Goal: Task Accomplishment & Management: Complete application form

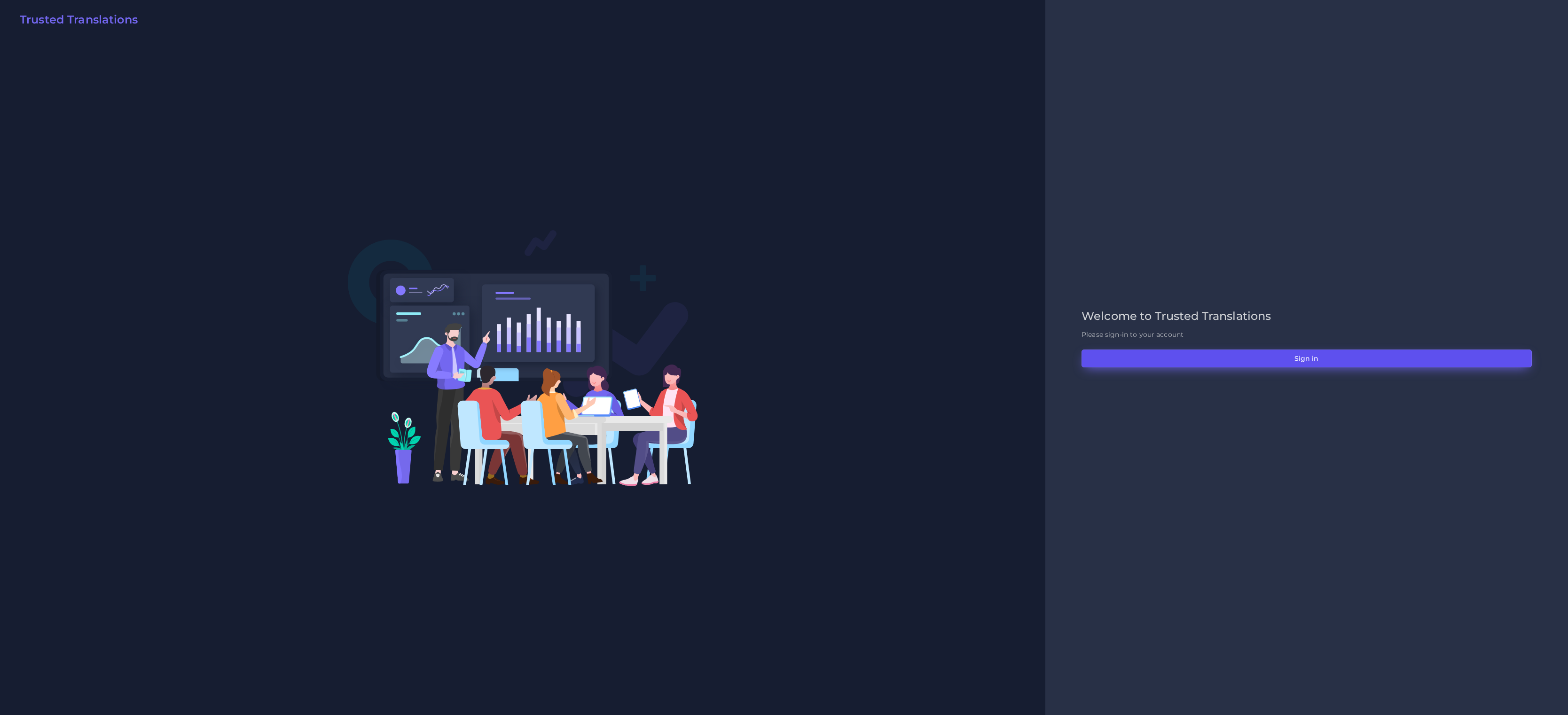
click at [1045, 355] on button "Sign in" at bounding box center [1307, 358] width 450 height 18
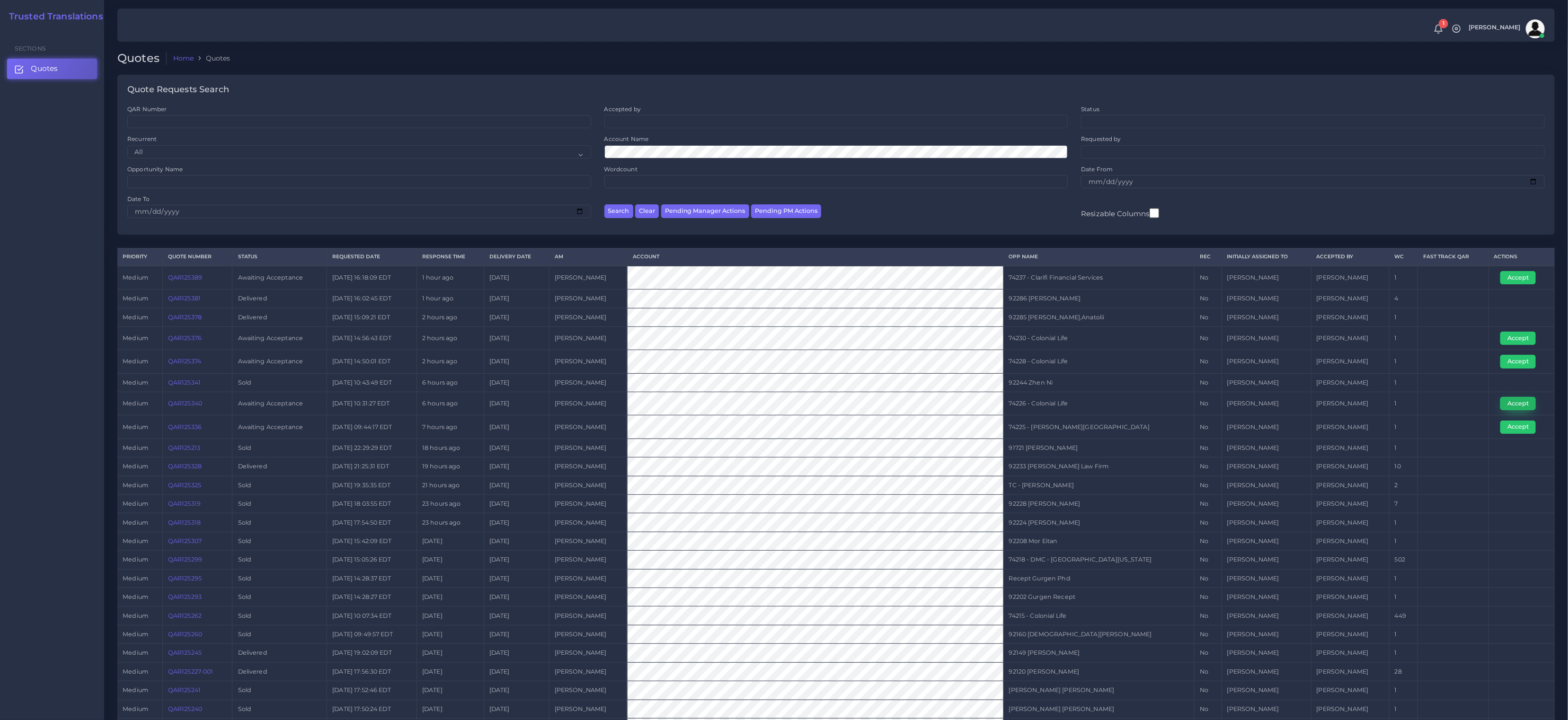
click at [1503, 402] on button "Accept" at bounding box center [1518, 404] width 36 height 13
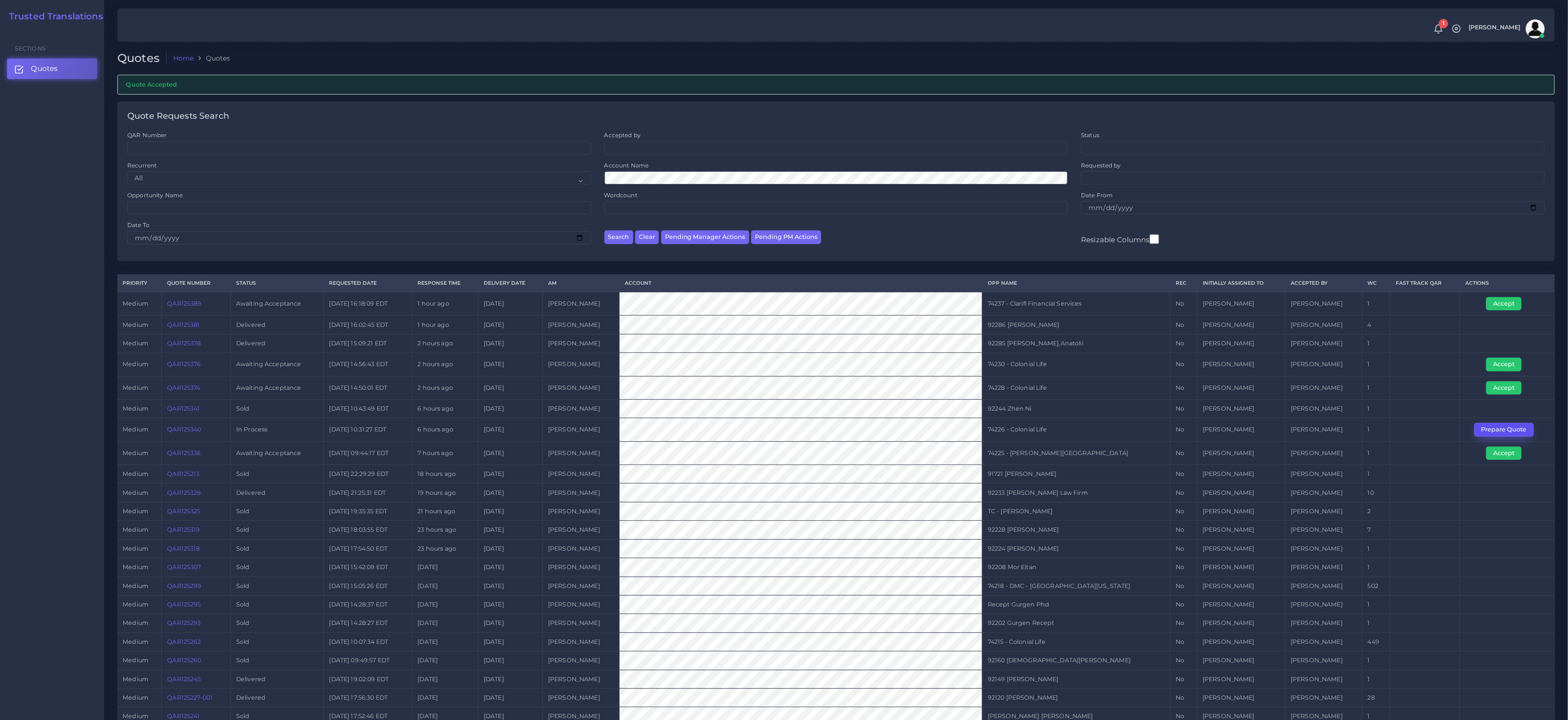
click at [1499, 430] on button "Prepare Quote" at bounding box center [1504, 430] width 59 height 13
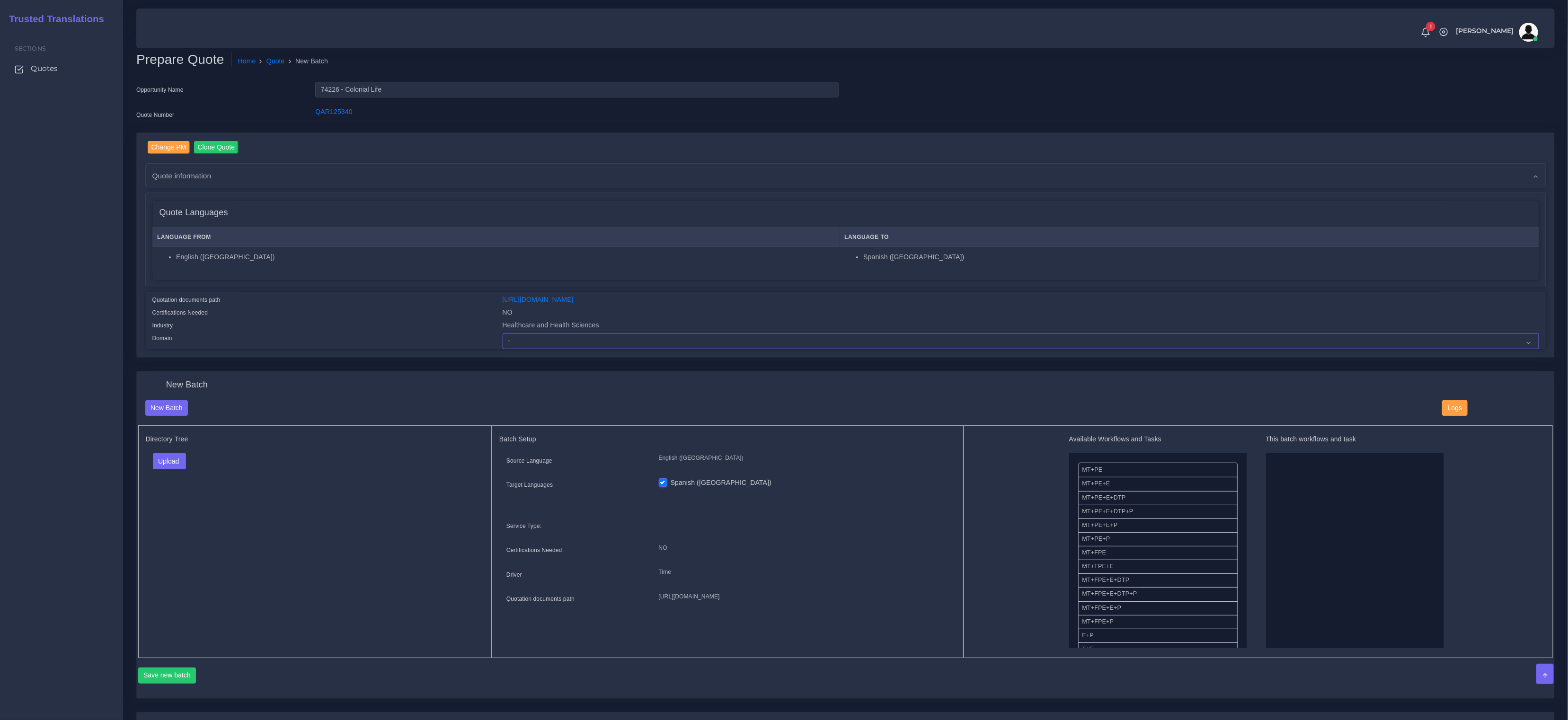
click at [645, 339] on select "- Advertising and Media Agriculture, Forestry and Fishing Architecture, Buildin…" at bounding box center [1021, 341] width 1037 height 16
select select "Healthcare and Health Sciences"
click at [503, 333] on select "- Advertising and Media Agriculture, Forestry and Fishing Architecture, Buildin…" at bounding box center [1021, 341] width 1037 height 16
click at [316, 546] on div "Directory Tree Upload Folder Files un/check all" at bounding box center [315, 542] width 354 height 233
click at [167, 460] on button "Upload" at bounding box center [169, 461] width 34 height 16
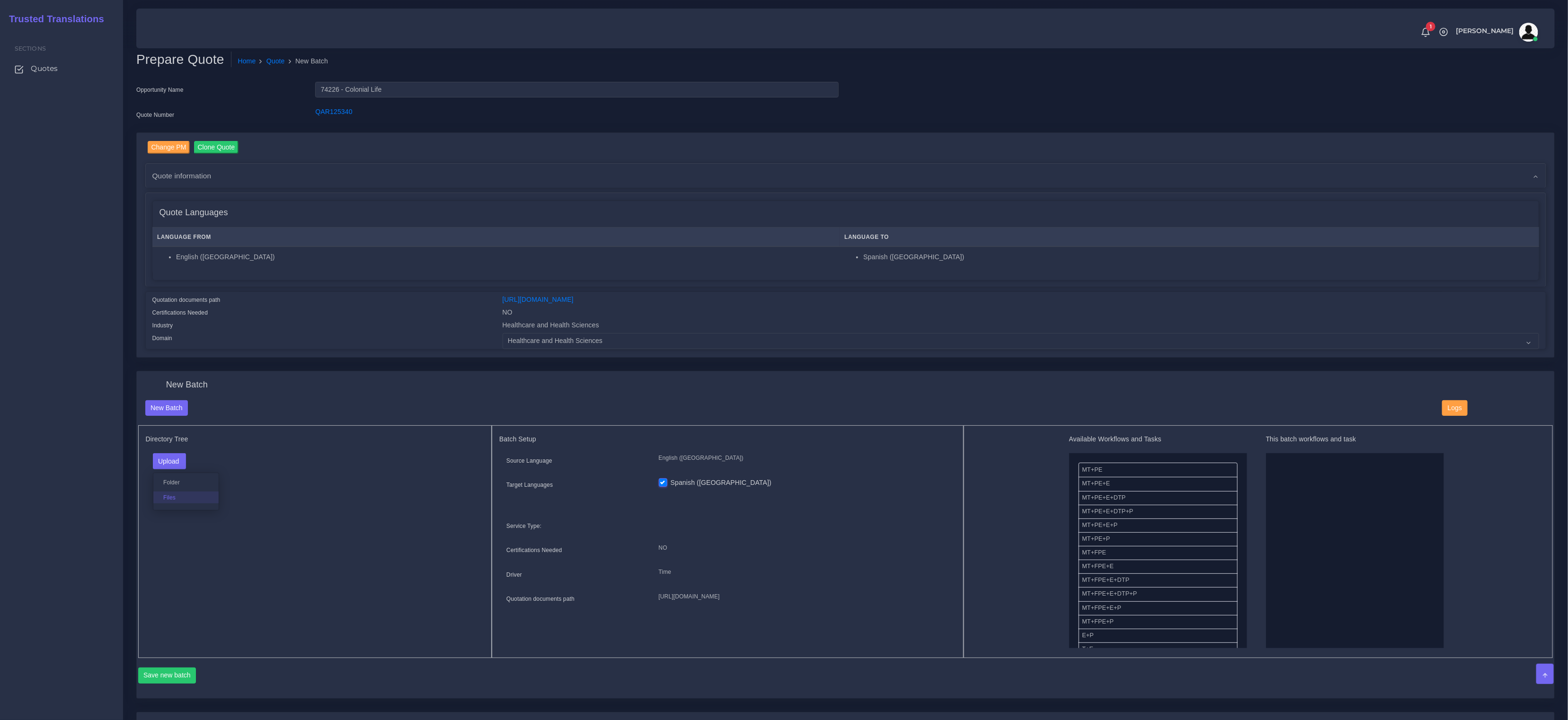
click at [169, 496] on label "Files" at bounding box center [186, 497] width 66 height 12
drag, startPoint x: 1096, startPoint y: 520, endPoint x: 1258, endPoint y: 523, distance: 162.0
drag, startPoint x: 1087, startPoint y: 640, endPoint x: 1278, endPoint y: 556, distance: 208.7
click at [157, 673] on button "Save new batch" at bounding box center [167, 676] width 58 height 16
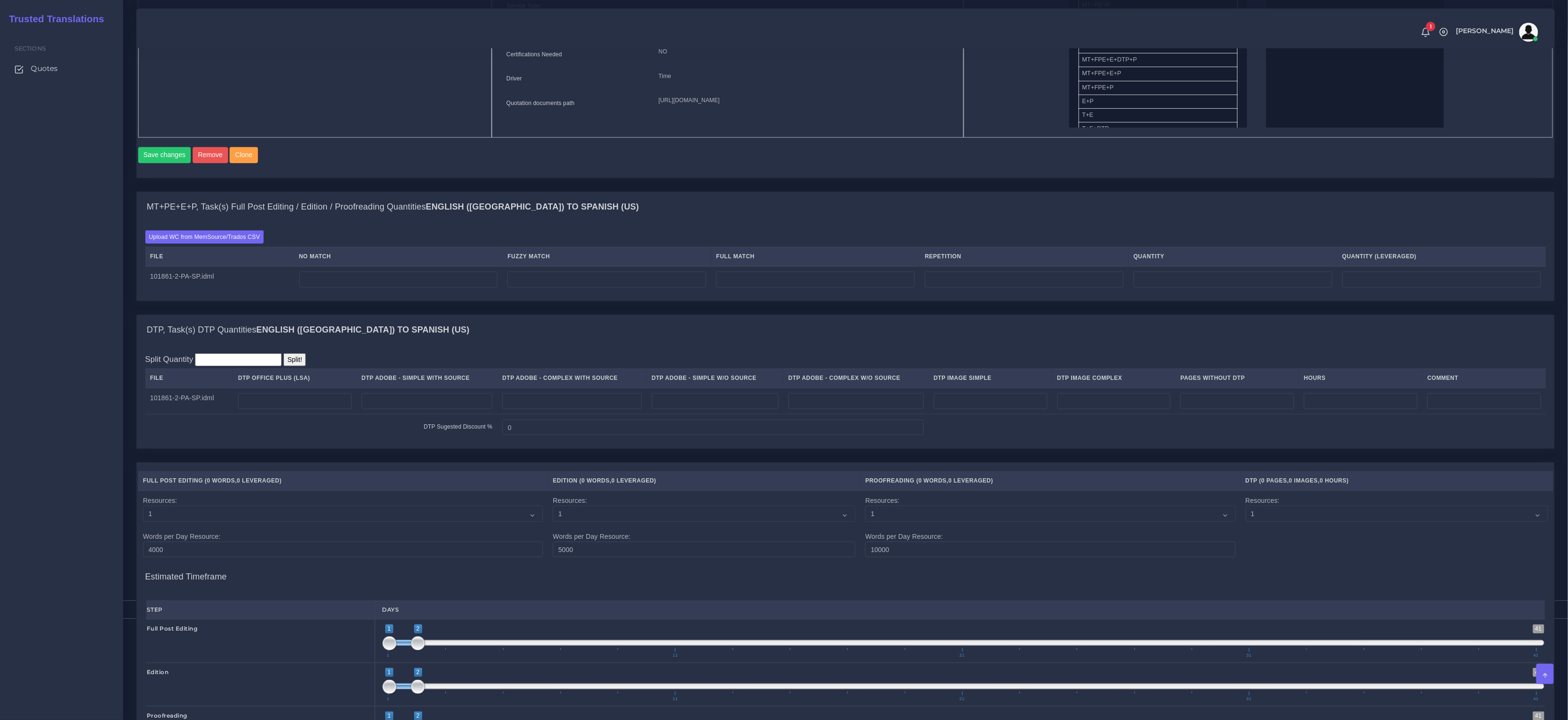
scroll to position [627, 0]
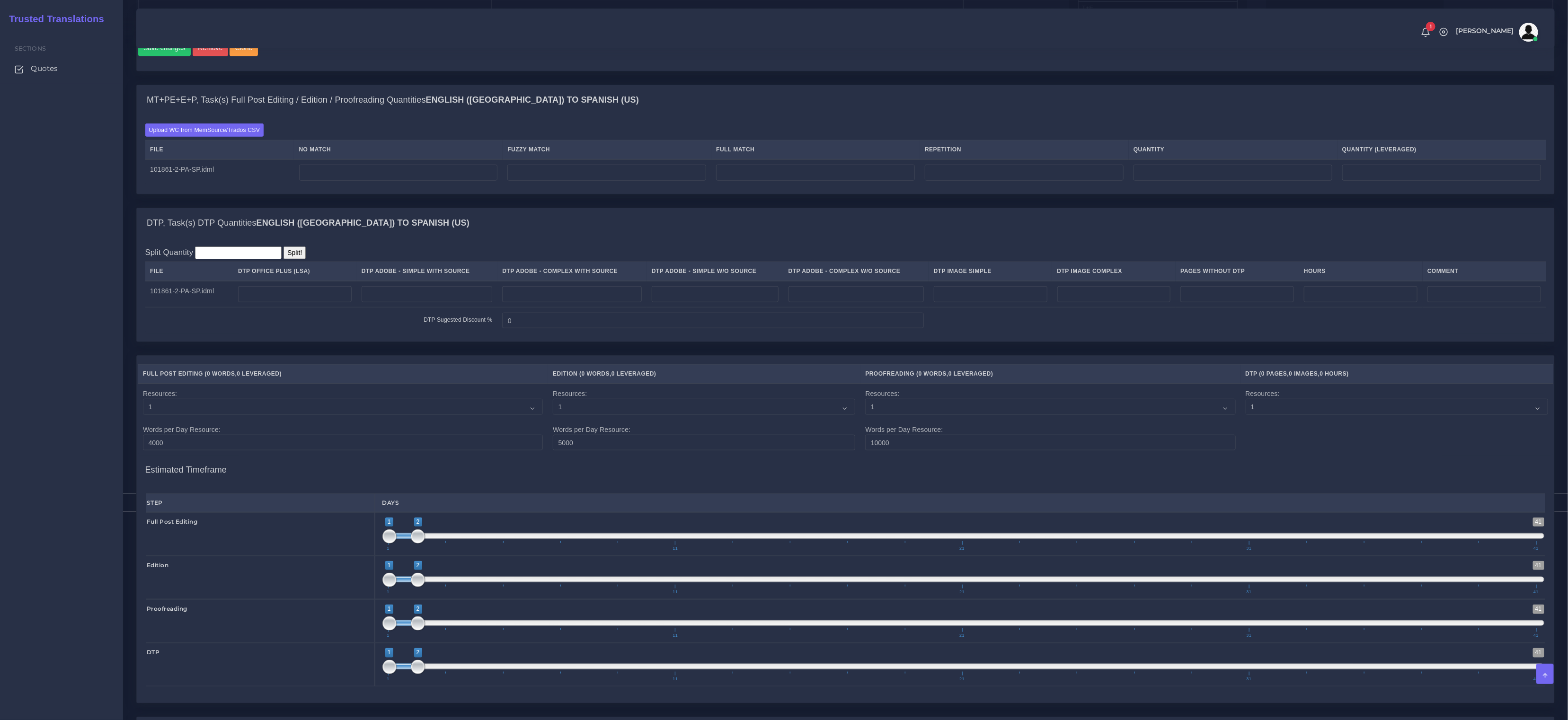
click at [219, 145] on div "Upload WC from MemSource/Trados CSV File No Match Fuzzy Match Full Match Repeti…" at bounding box center [846, 154] width 1401 height 62
click at [219, 136] on label "Upload WC from MemSource/Trados CSV" at bounding box center [205, 130] width 119 height 13
click at [0, 0] on input "Upload WC from MemSource/Trados CSV" at bounding box center [0, 0] width 0 height 0
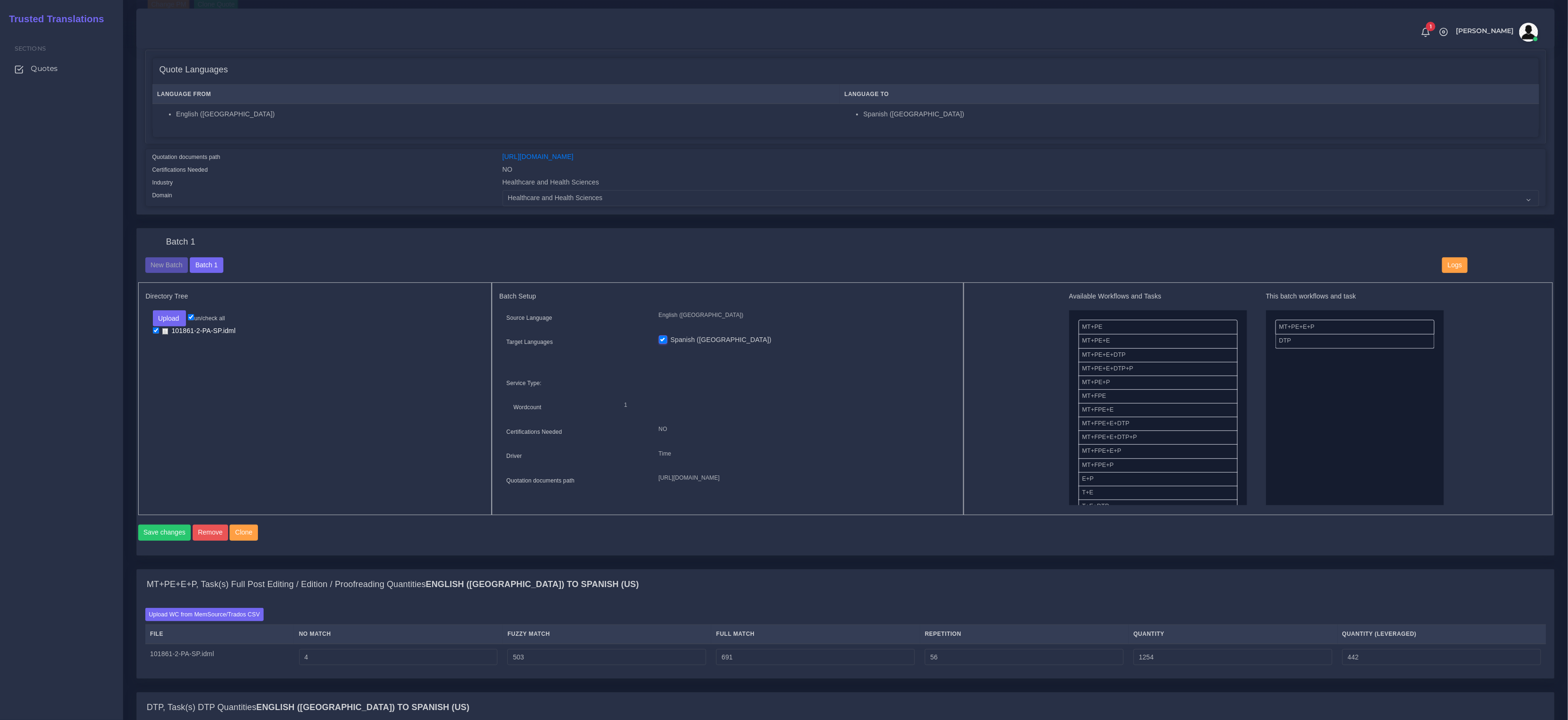
scroll to position [641, 0]
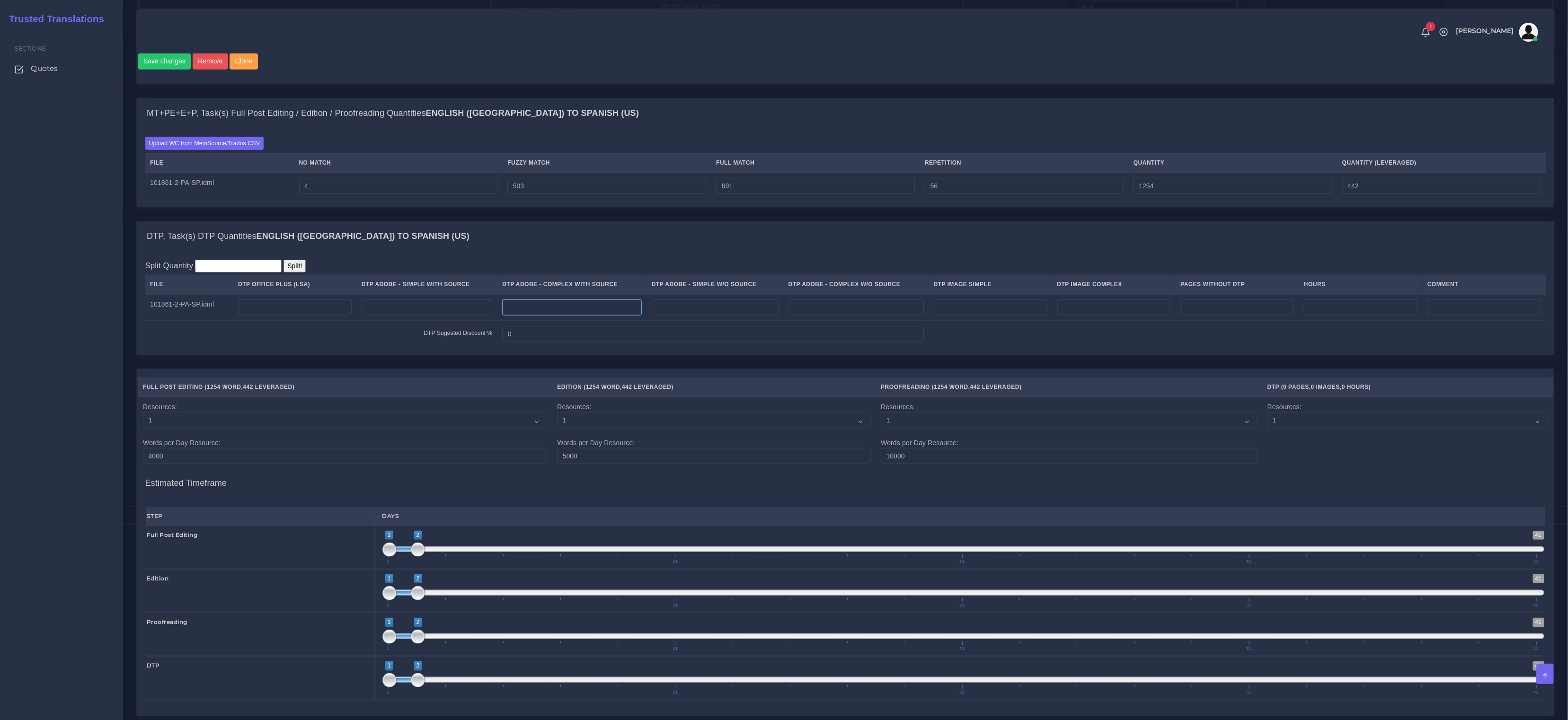
click at [566, 315] on input "number" at bounding box center [572, 308] width 140 height 16
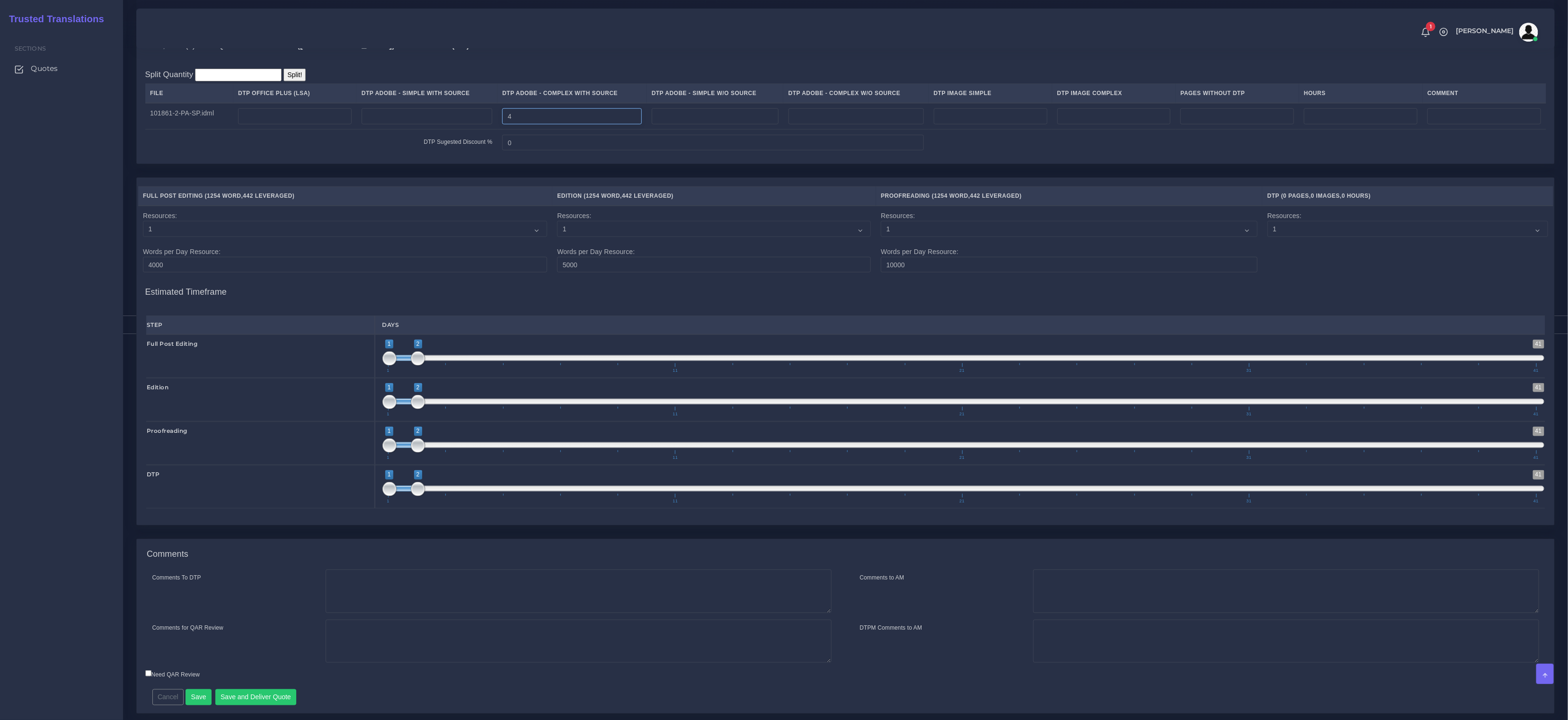
scroll to position [866, 0]
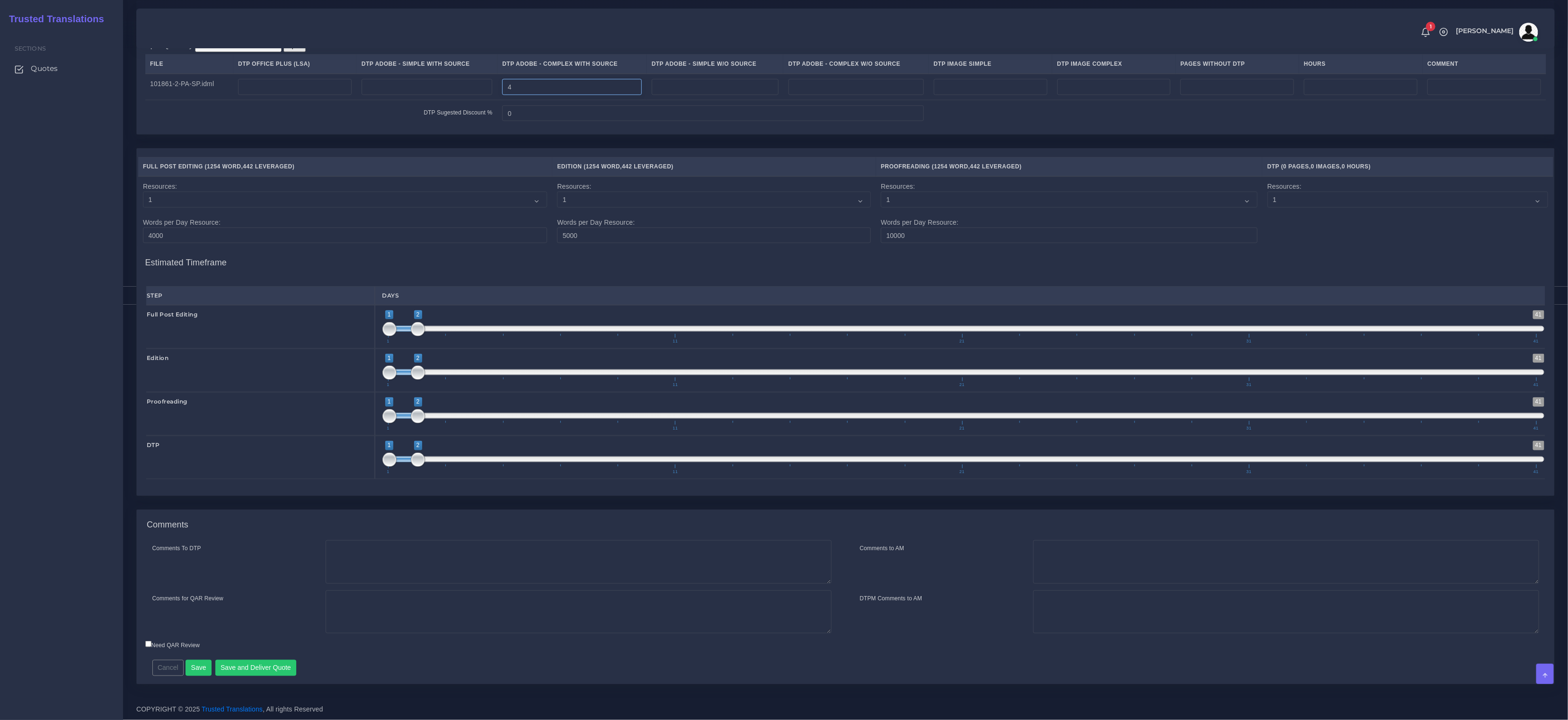
type input "4"
click at [378, 551] on textarea "Comments To DTP" at bounding box center [578, 562] width 506 height 44
paste textarea "Same usual LSA - Colonial Life Instructions."
type textarea "Same usual LSA - Colonial Life Instructions."
click at [284, 665] on button "Save and Deliver Quote" at bounding box center [256, 668] width 82 height 16
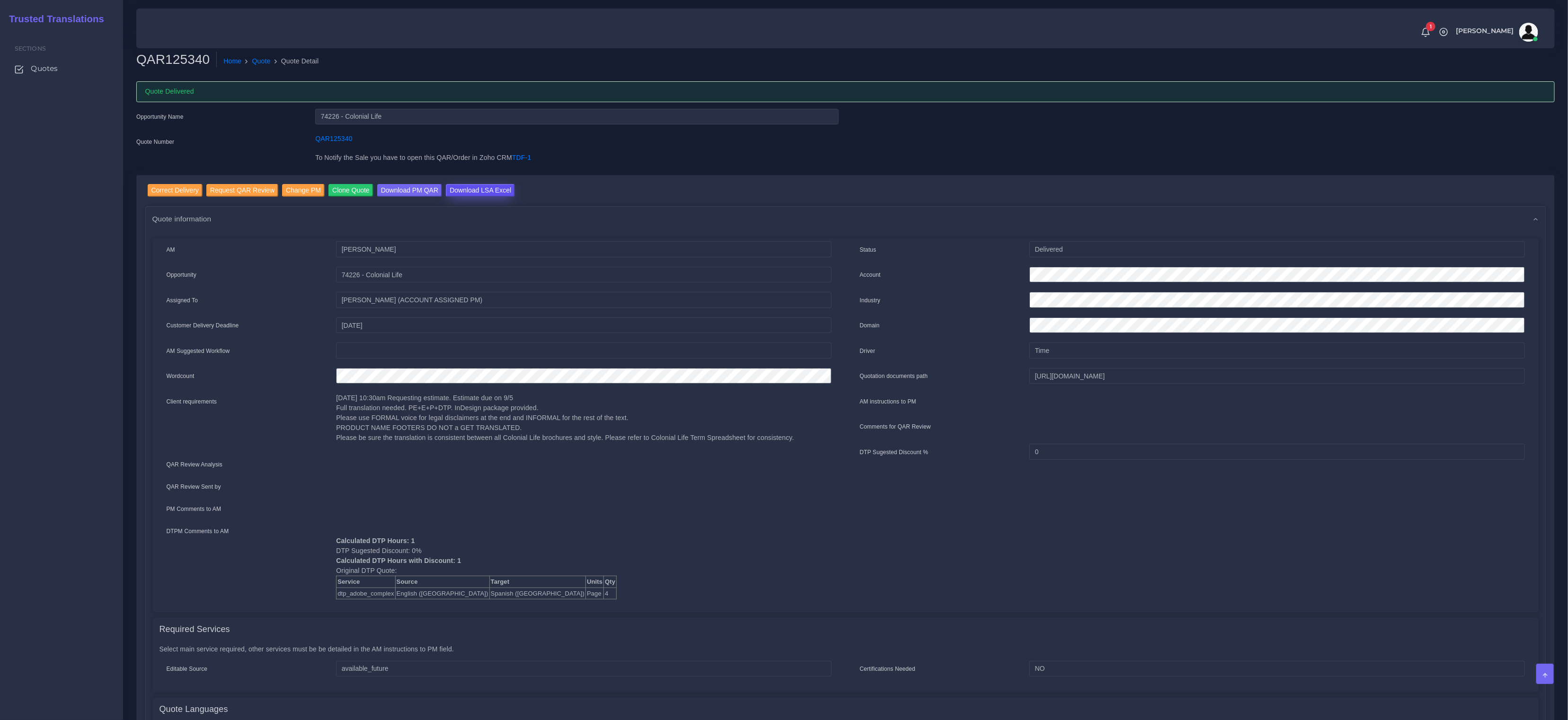
click at [485, 186] on input "Download LSA Excel" at bounding box center [480, 190] width 69 height 13
click at [257, 59] on link "Quote" at bounding box center [262, 61] width 18 height 10
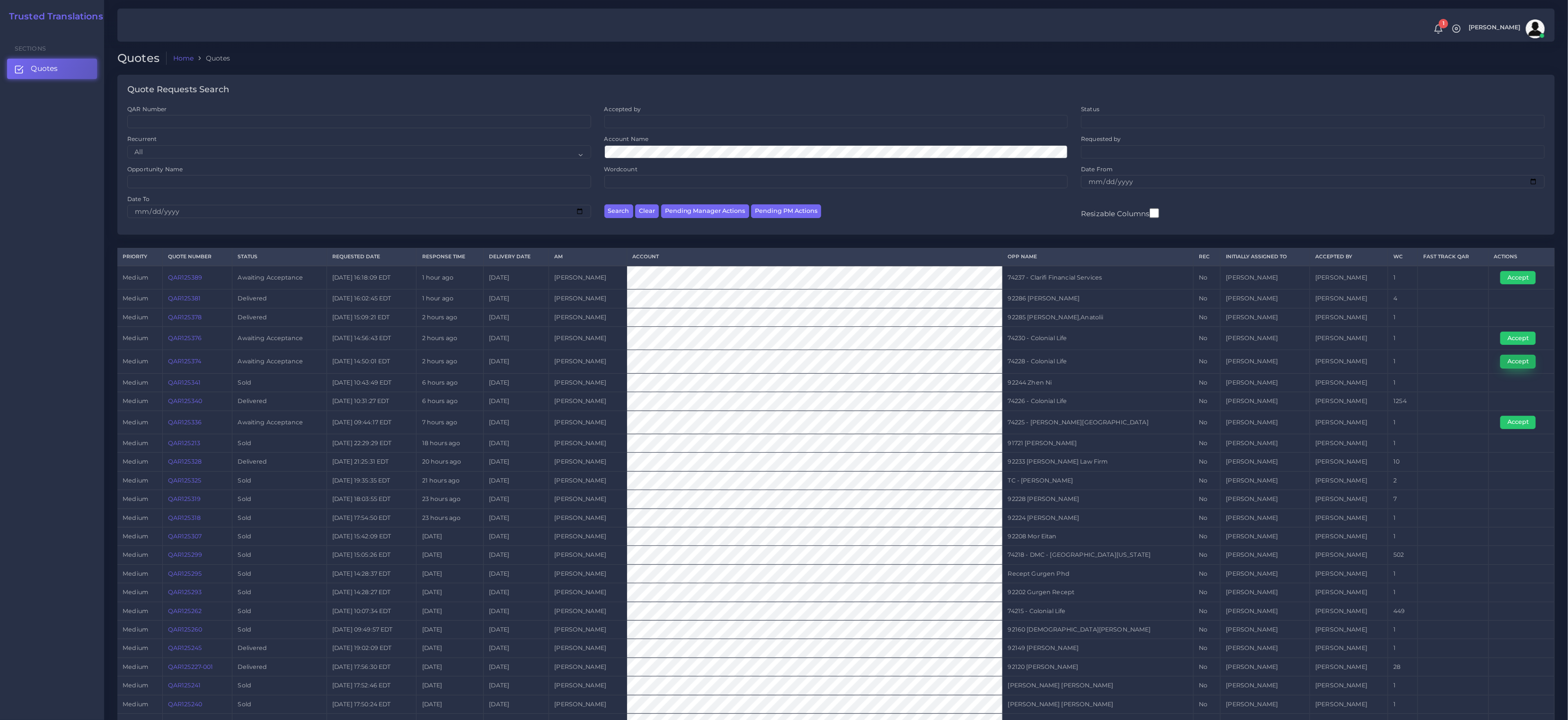
click at [1513, 366] on button "Accept" at bounding box center [1518, 362] width 36 height 13
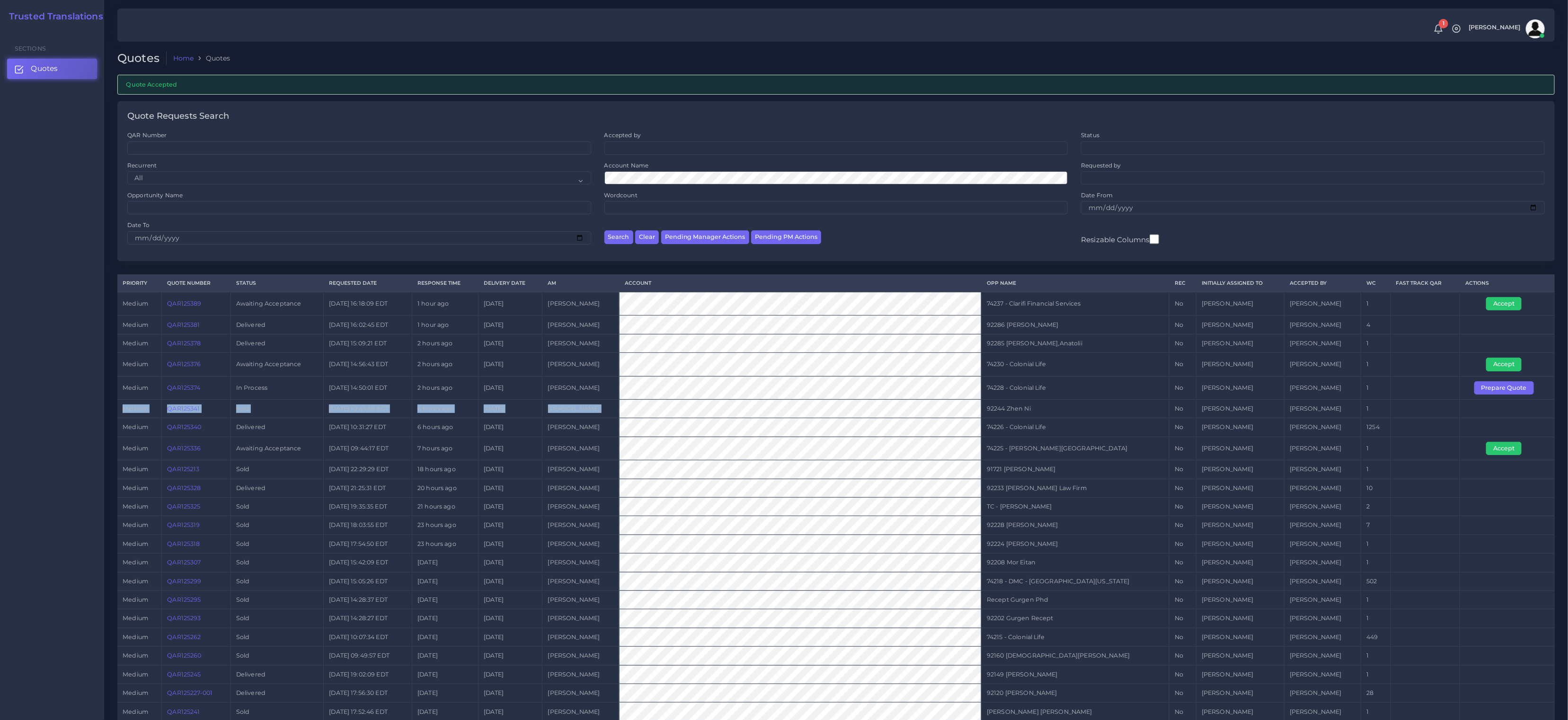
drag, startPoint x: 1279, startPoint y: 381, endPoint x: 1032, endPoint y: 402, distance: 247.9
click at [1032, 402] on tbody "medium QAR125389 Awaiting Acceptance [DATE] 16:18:09 EDT 1 hour ago [DATE] [PER…" at bounding box center [836, 581] width 1437 height 578
click at [1501, 390] on button "Prepare Quote" at bounding box center [1504, 388] width 59 height 13
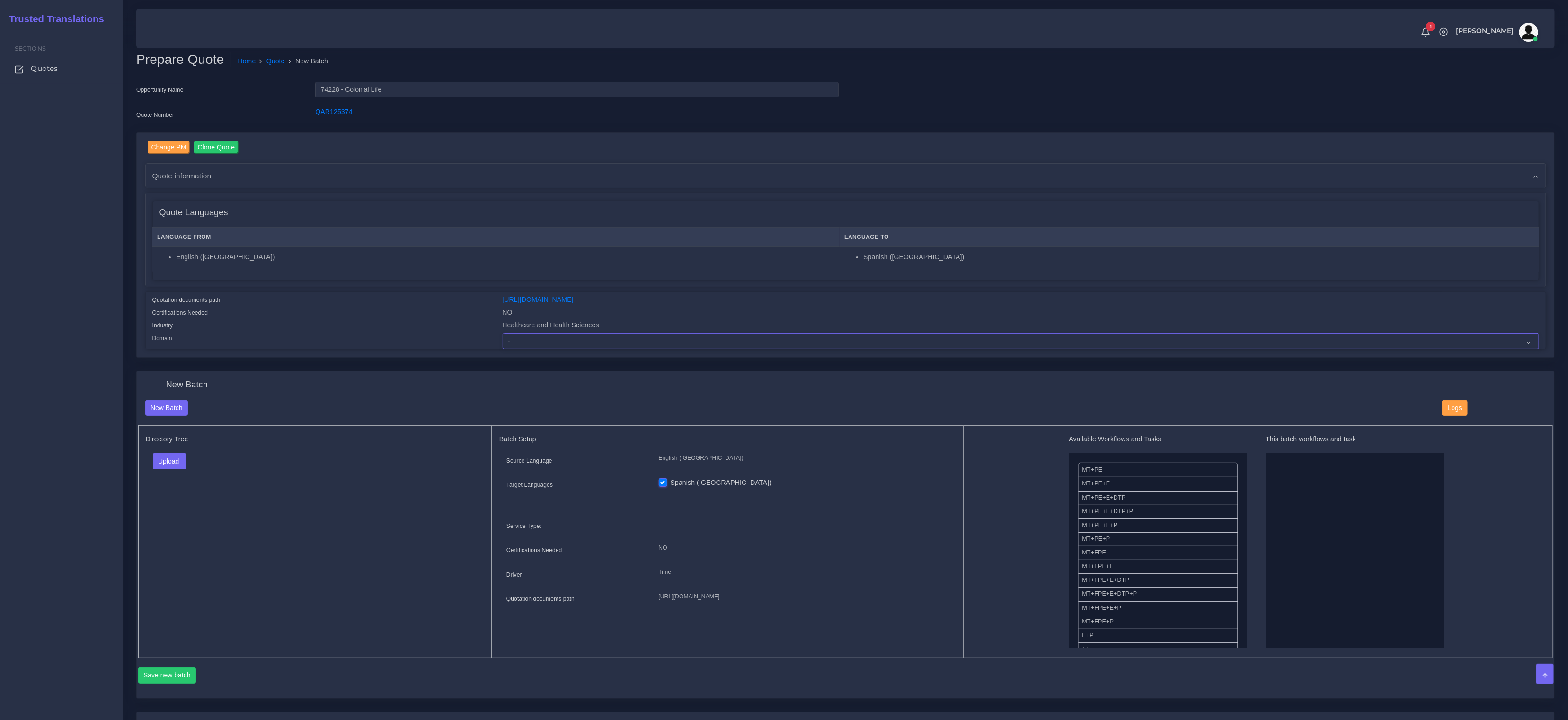
click at [544, 339] on select "- Advertising and Media Agriculture, Forestry and Fishing Architecture, Buildin…" at bounding box center [1021, 341] width 1037 height 16
select select "Healthcare and Health Sciences"
click at [503, 333] on select "- Advertising and Media Agriculture, Forestry and Fishing Architecture, Buildin…" at bounding box center [1021, 341] width 1037 height 16
click at [387, 236] on th "Language From" at bounding box center [496, 237] width 687 height 20
click at [167, 468] on div "Upload Folder Files un/check all" at bounding box center [315, 464] width 339 height 23
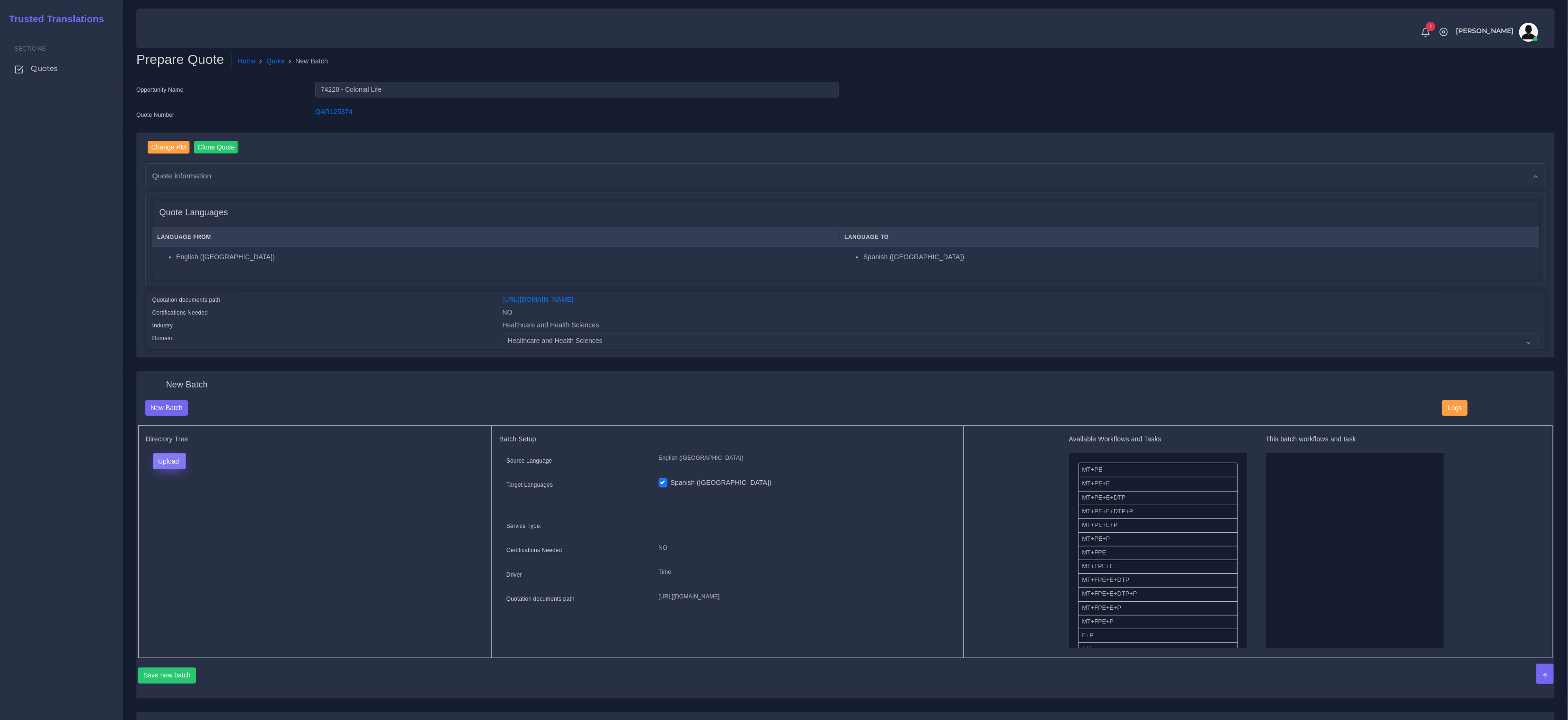
click at [172, 464] on button "Upload" at bounding box center [169, 461] width 34 height 16
click at [173, 501] on label "Files" at bounding box center [186, 497] width 66 height 12
drag, startPoint x: 1100, startPoint y: 525, endPoint x: 1298, endPoint y: 525, distance: 198.0
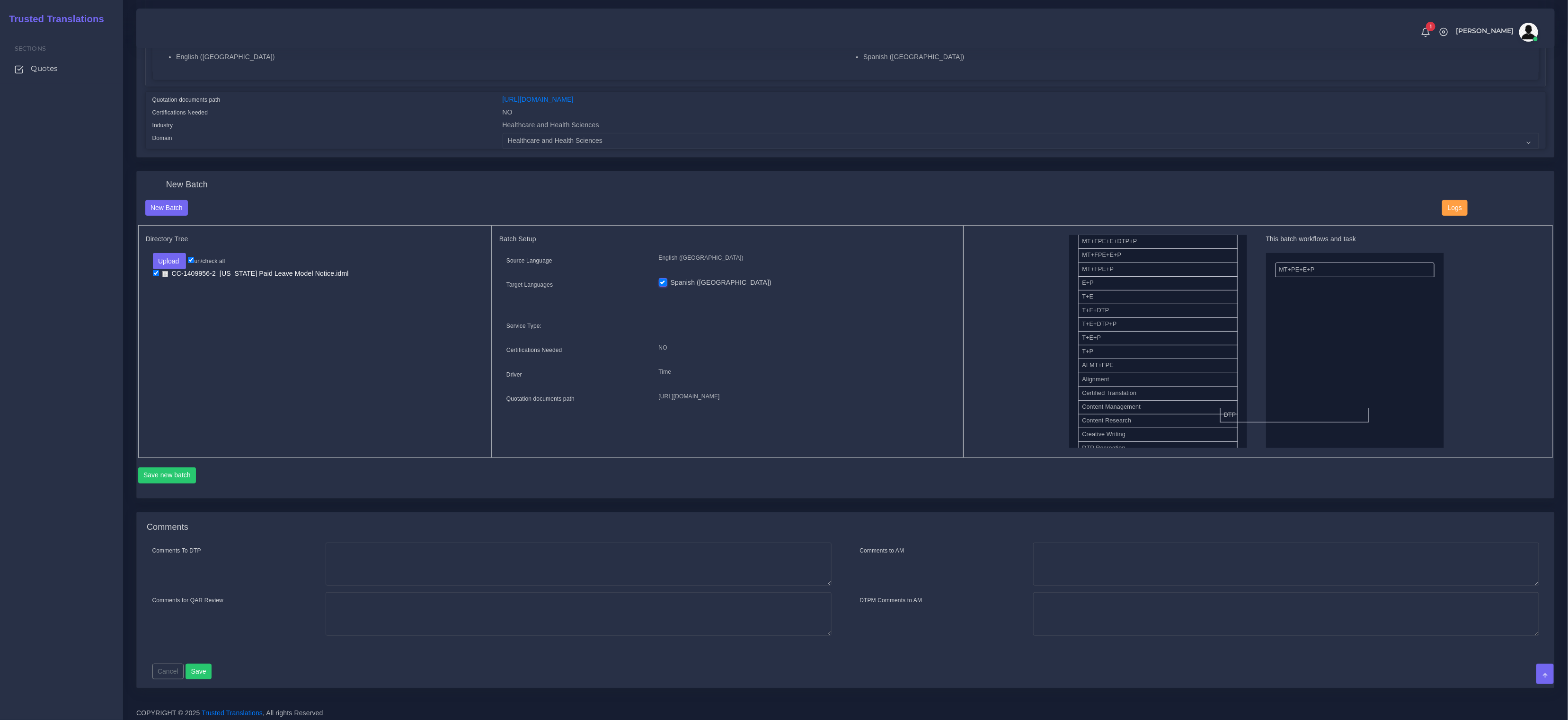
scroll to position [167, 0]
drag, startPoint x: 1094, startPoint y: 443, endPoint x: 1287, endPoint y: 392, distance: 199.6
click at [183, 476] on button "Save new batch" at bounding box center [167, 476] width 58 height 16
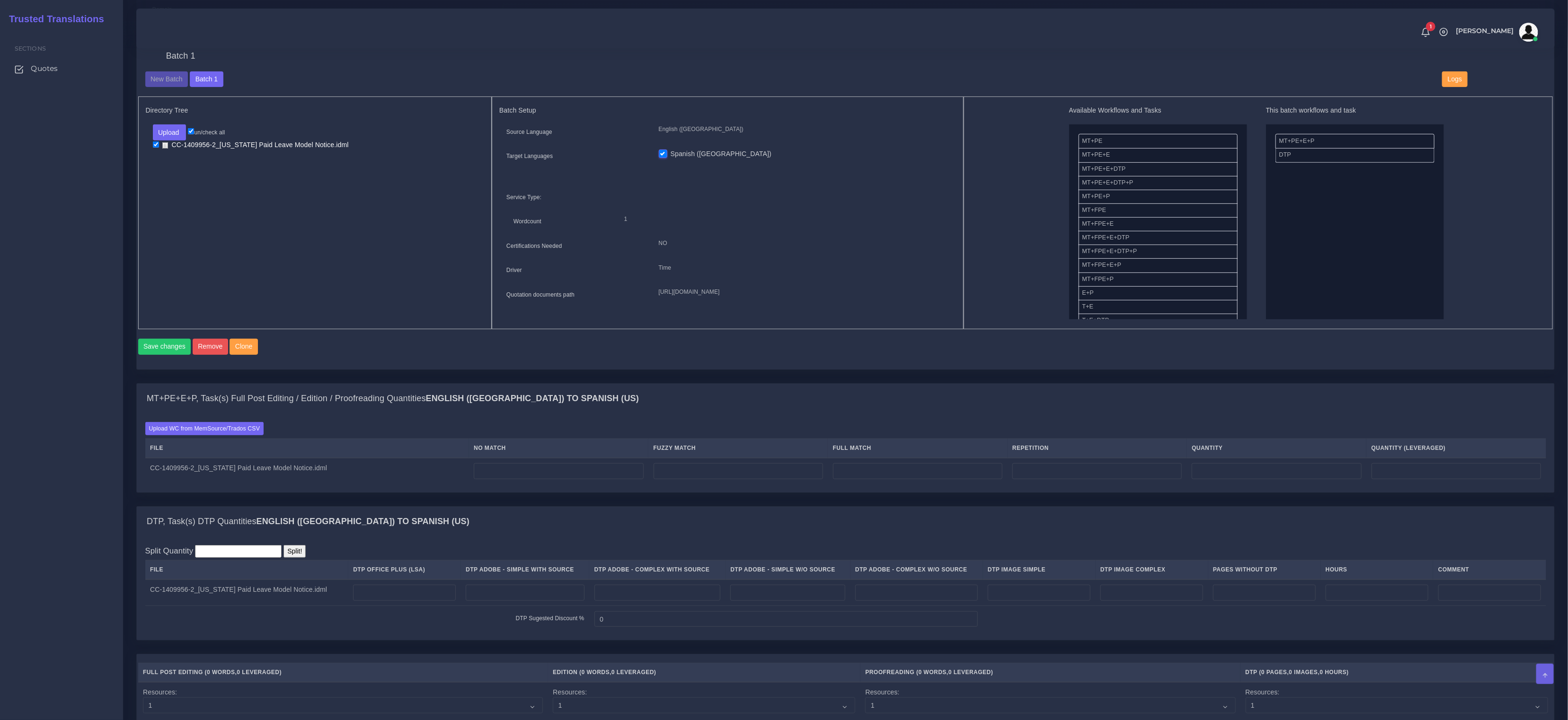
scroll to position [346, 0]
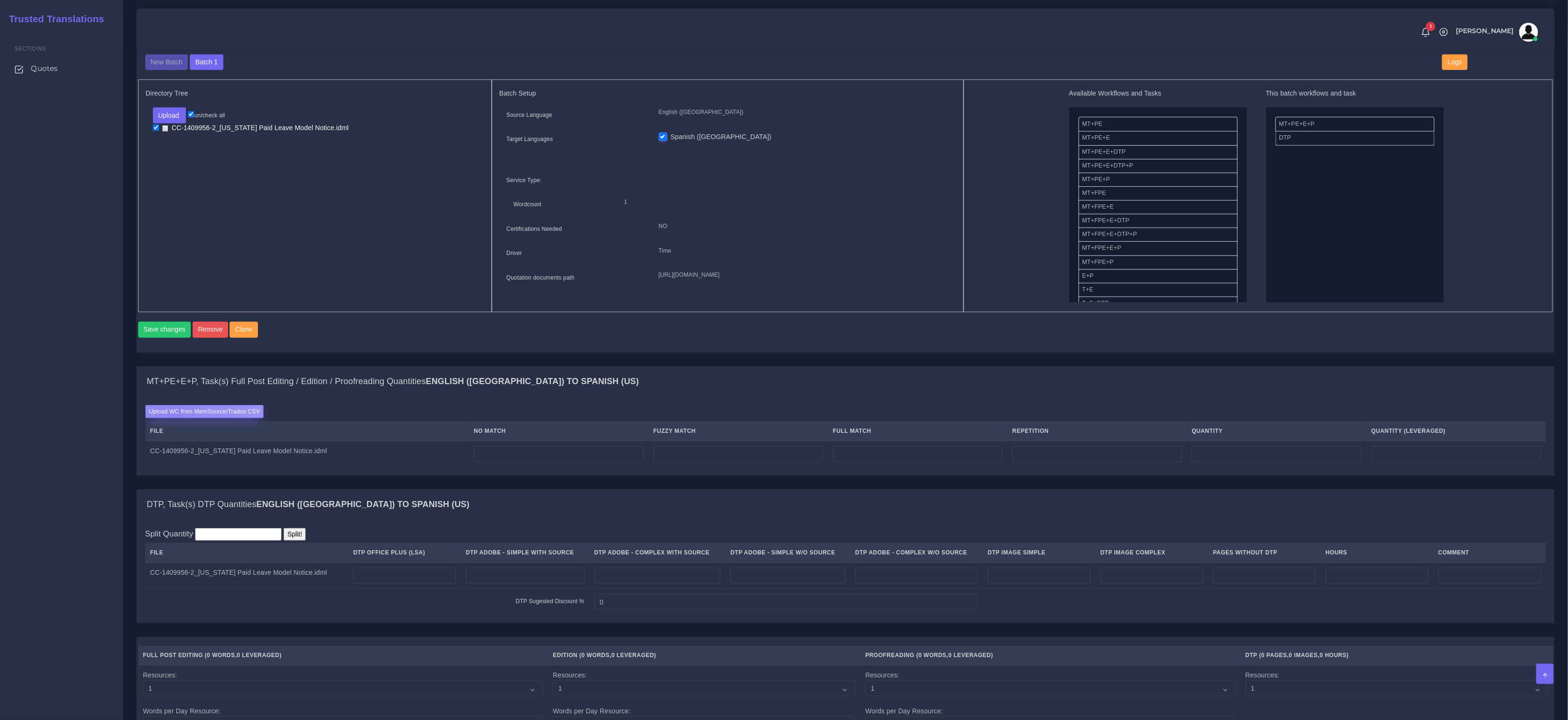
click at [174, 418] on label "Upload WC from MemSource/Trados CSV" at bounding box center [205, 411] width 119 height 13
click at [0, 0] on input "Upload WC from MemSource/Trados CSV" at bounding box center [0, 0] width 0 height 0
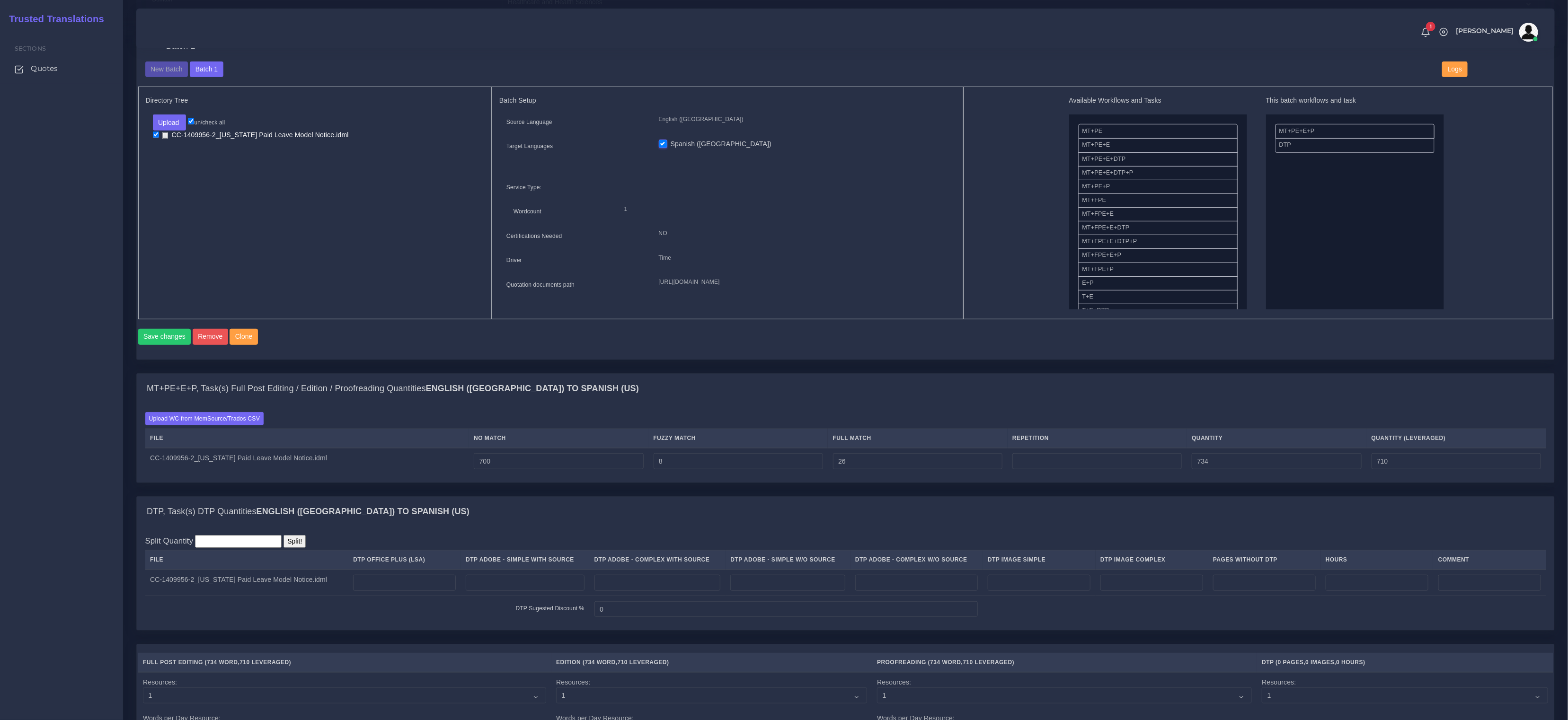
scroll to position [466, 0]
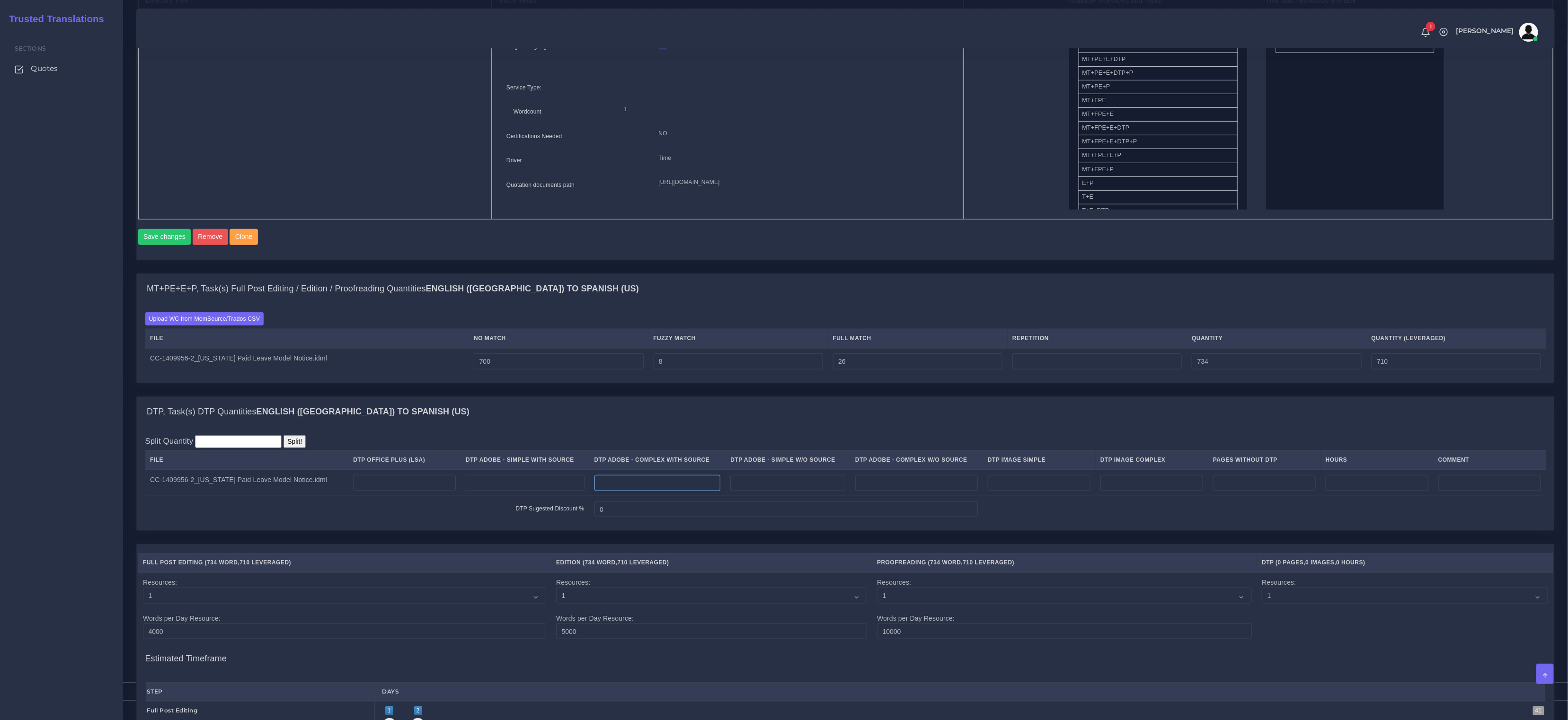
click at [690, 490] on input "number" at bounding box center [658, 483] width 126 height 16
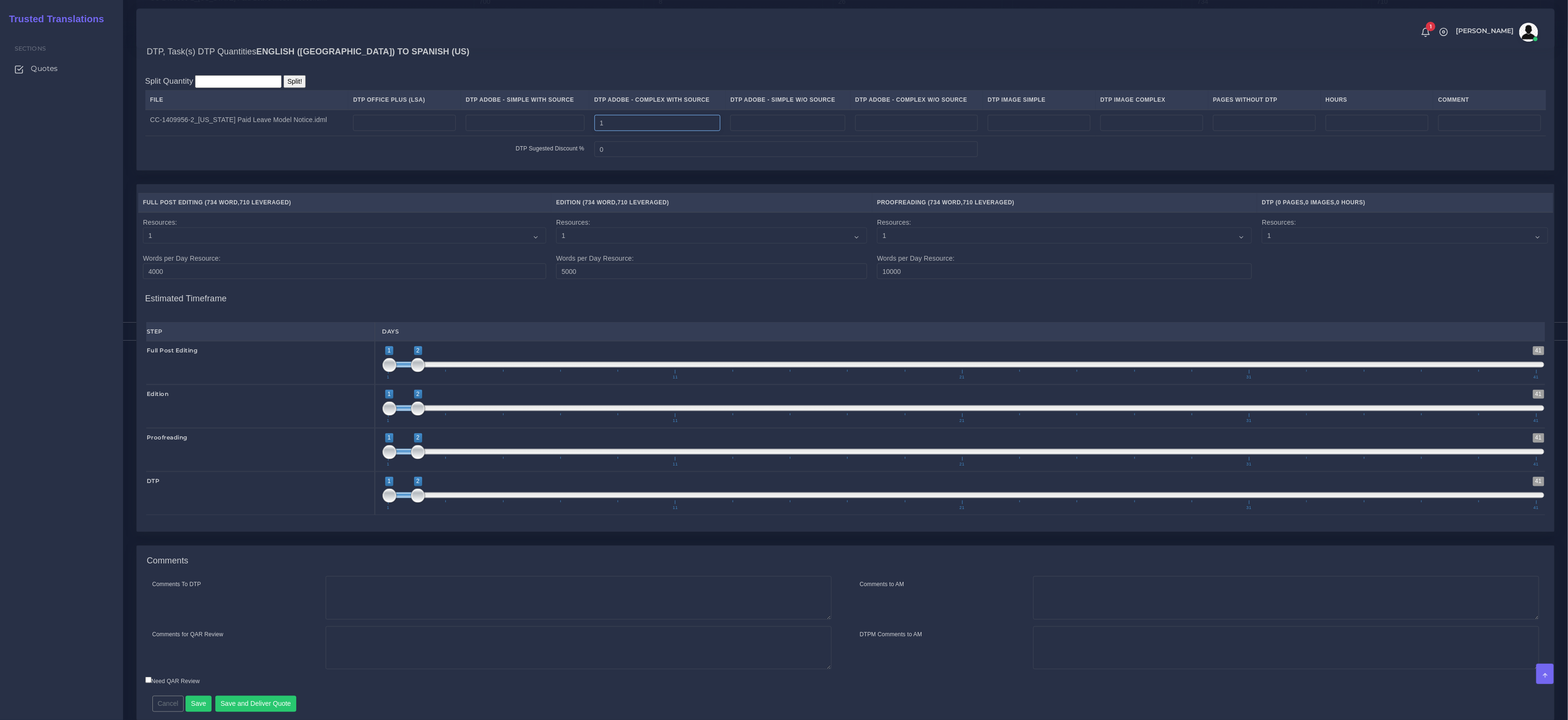
scroll to position [850, 0]
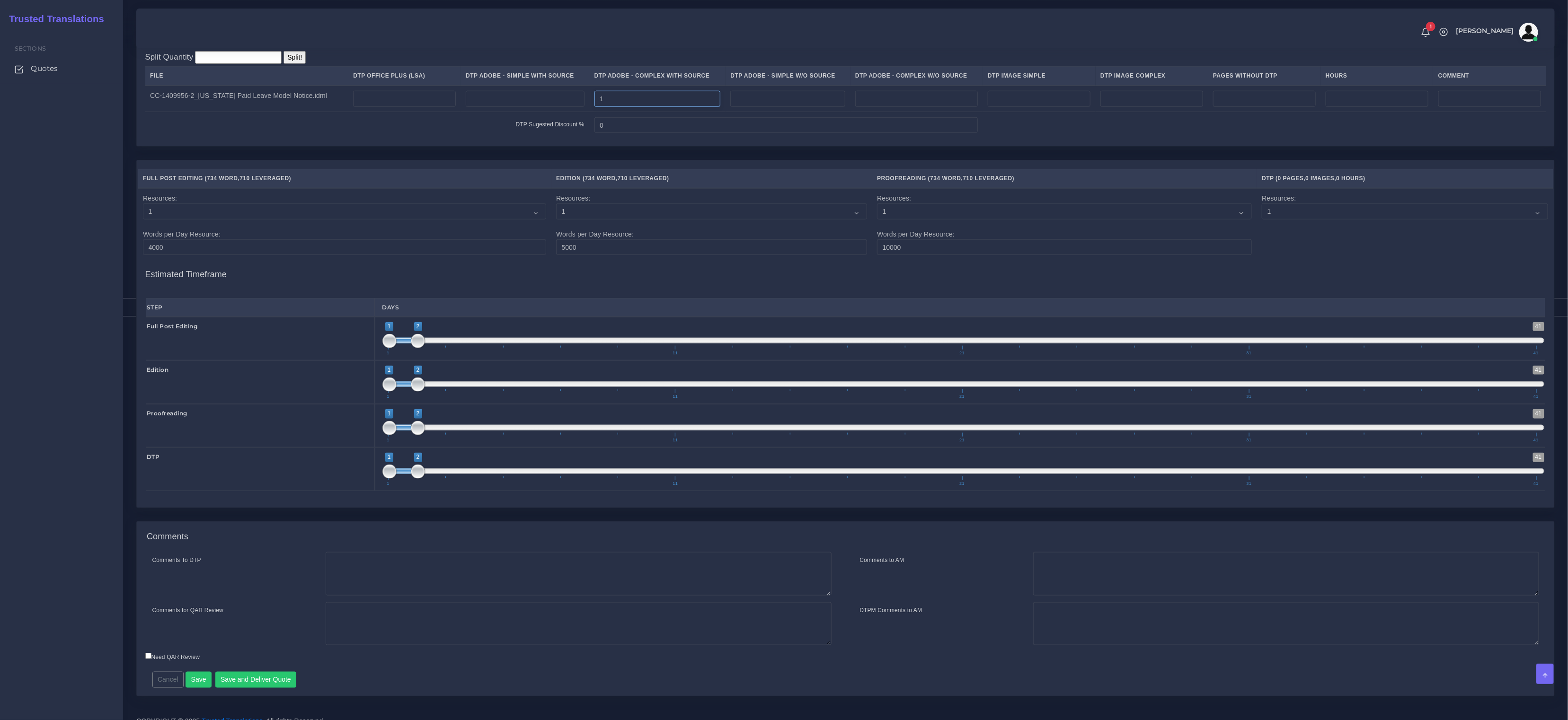
type input "1"
click at [398, 588] on textarea "Comments To DTP" at bounding box center [578, 574] width 506 height 44
paste textarea "Same usual LSA - Colonial Life Instructions."
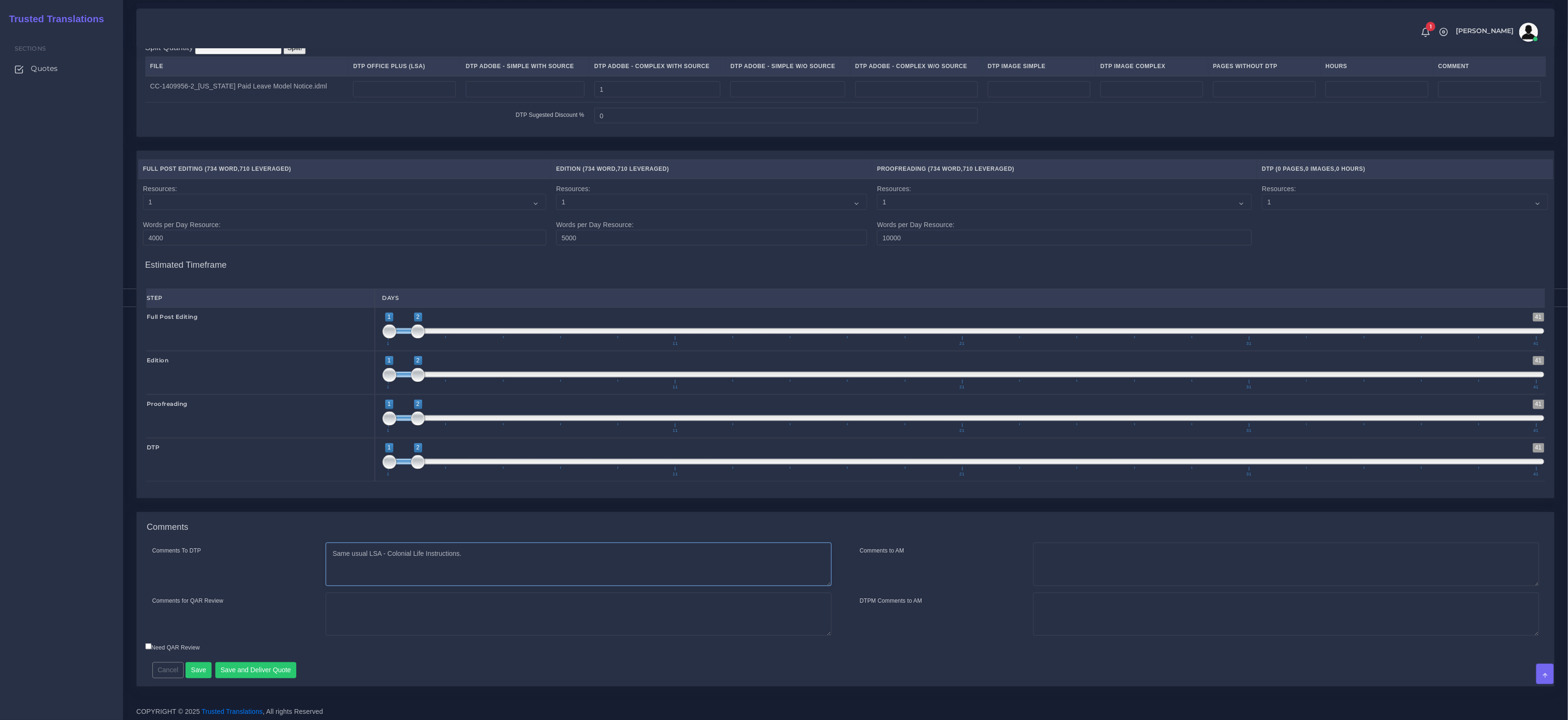
scroll to position [866, 0]
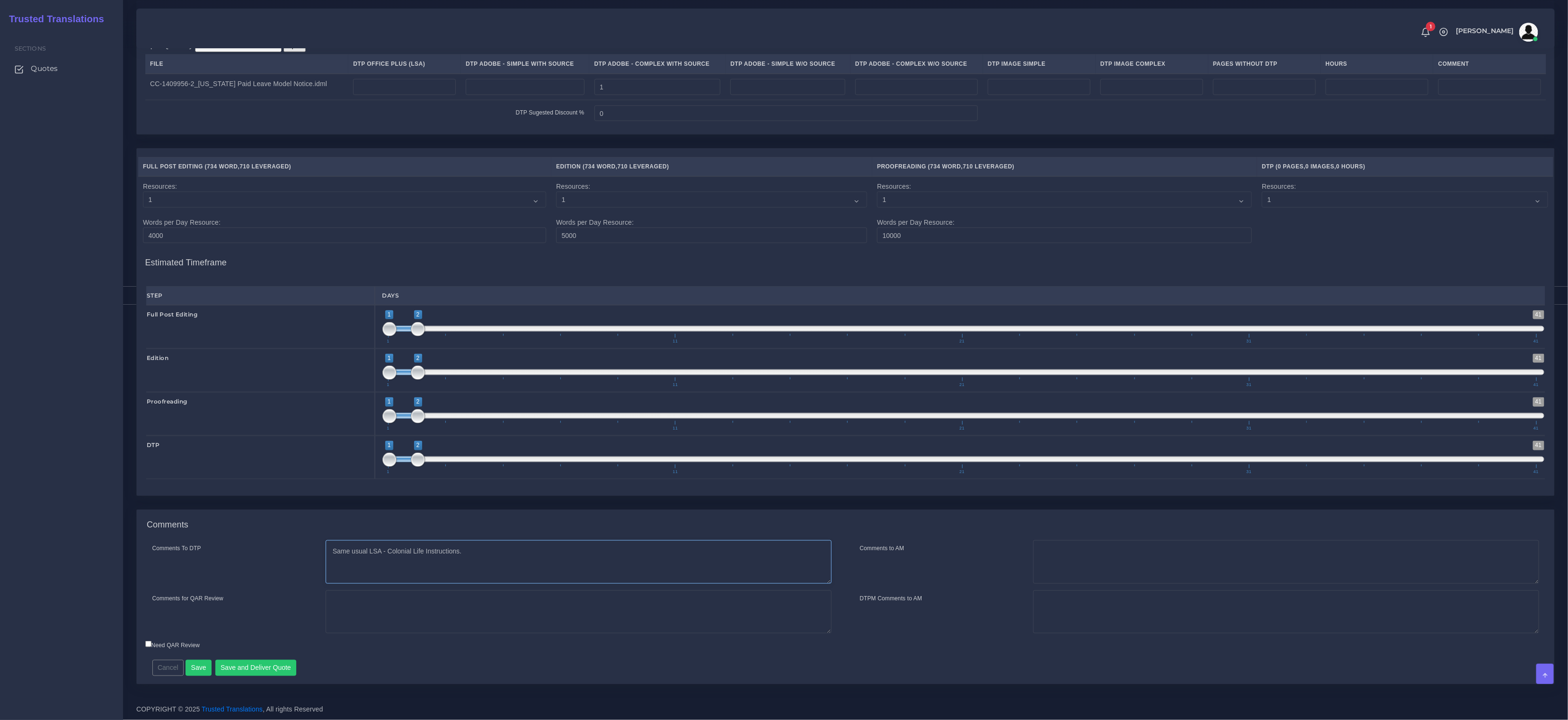
type textarea "Same usual LSA - Colonial Life Instructions."
click at [257, 679] on div "Comments To DTP Same usual LSA - Colonial Life Instructions. Comments for QAR R…" at bounding box center [845, 612] width 1418 height 144
click at [261, 666] on button "Save and Deliver Quote" at bounding box center [256, 668] width 82 height 16
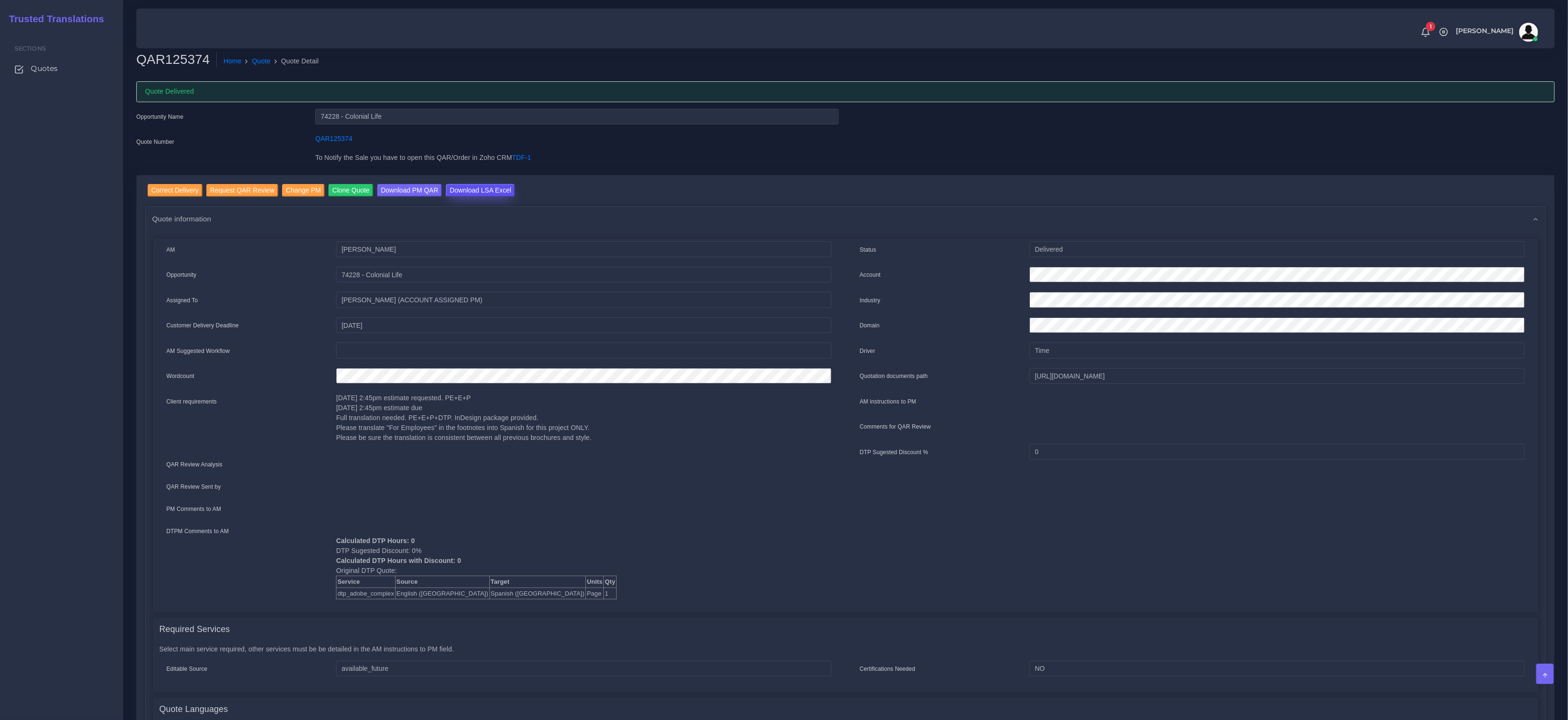
click at [498, 191] on input "Download LSA Excel" at bounding box center [480, 190] width 69 height 13
click at [271, 63] on li "Quote Detail" at bounding box center [295, 61] width 48 height 10
click at [259, 63] on link "Quote" at bounding box center [262, 61] width 18 height 10
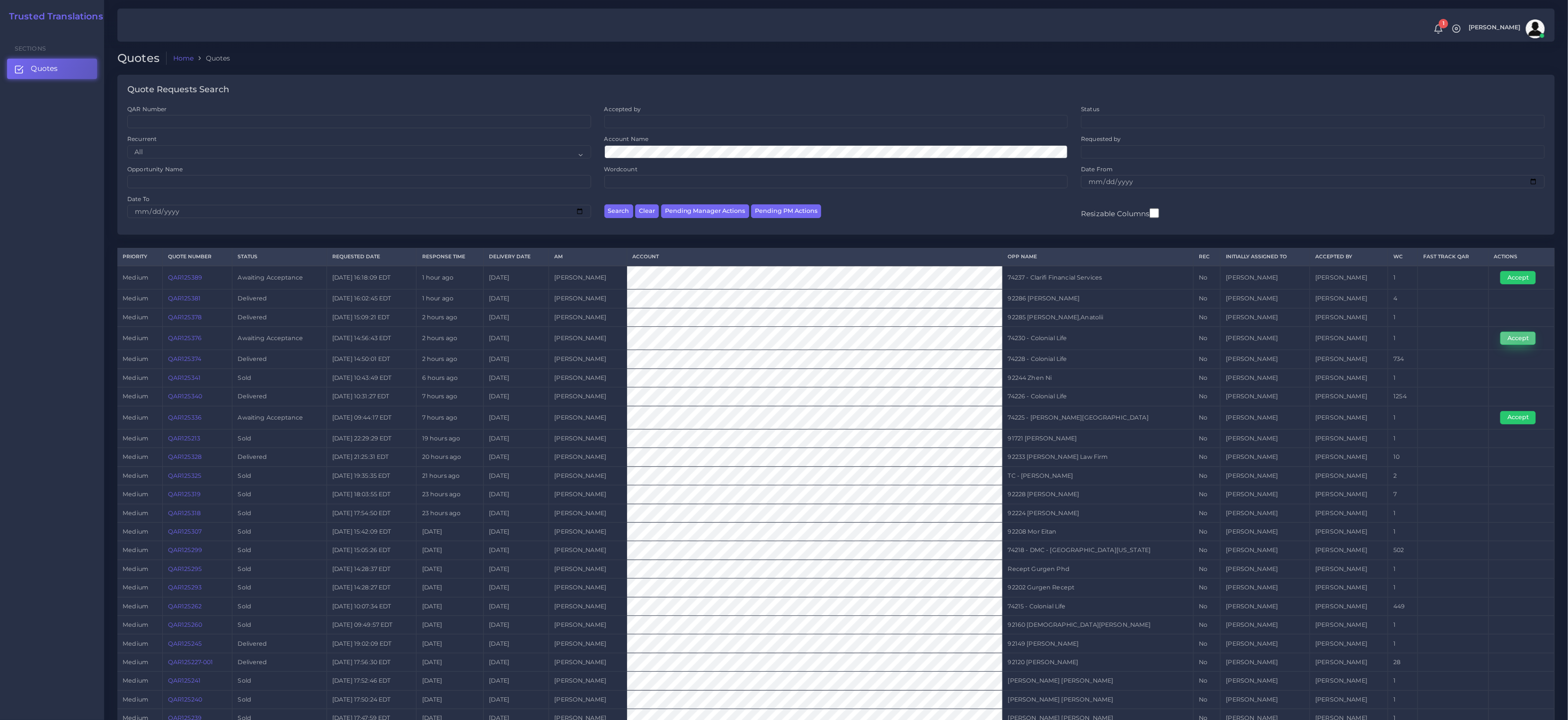
click at [1520, 343] on button "Accept" at bounding box center [1518, 338] width 36 height 13
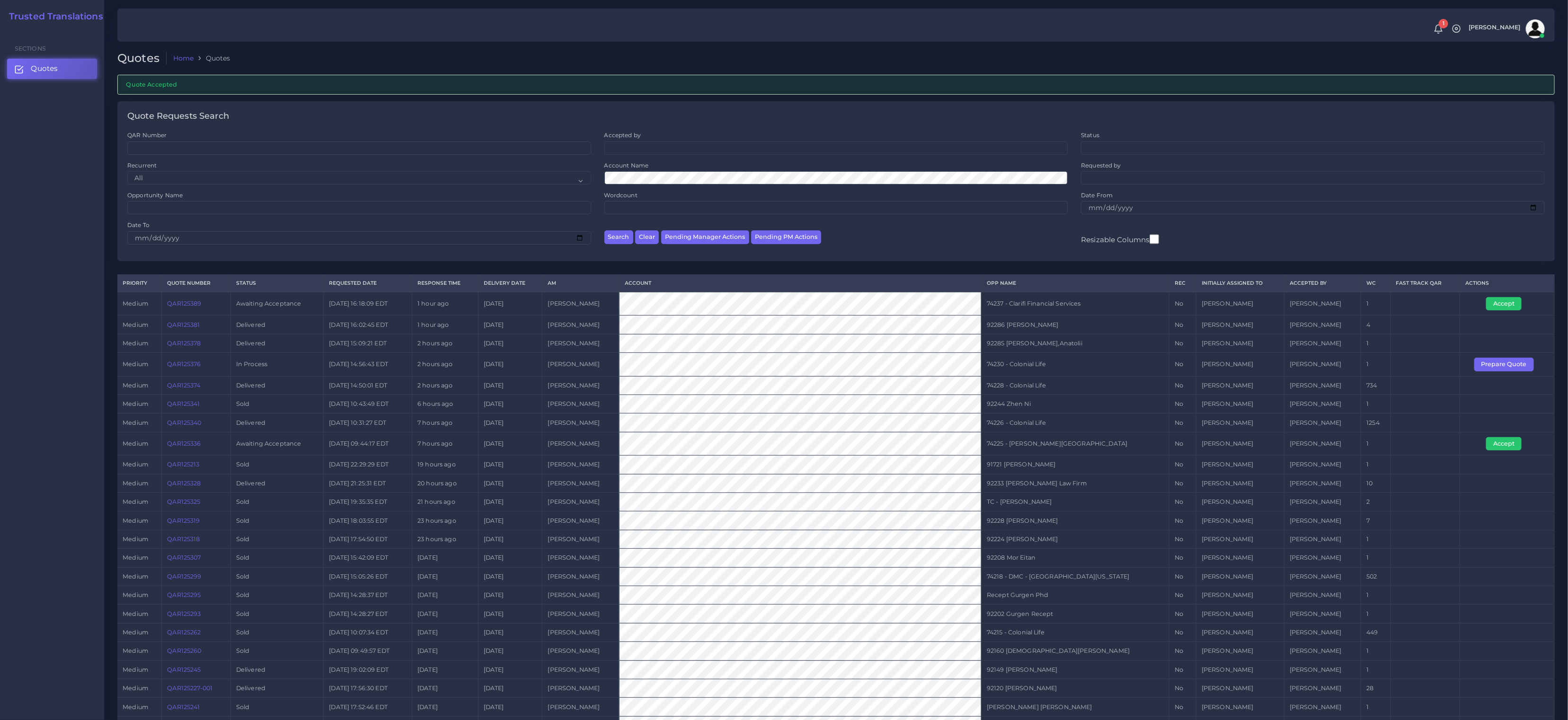
click at [1485, 372] on td "Prepare Quote" at bounding box center [1507, 365] width 94 height 23
click at [1489, 362] on button "Prepare Quote" at bounding box center [1504, 365] width 59 height 13
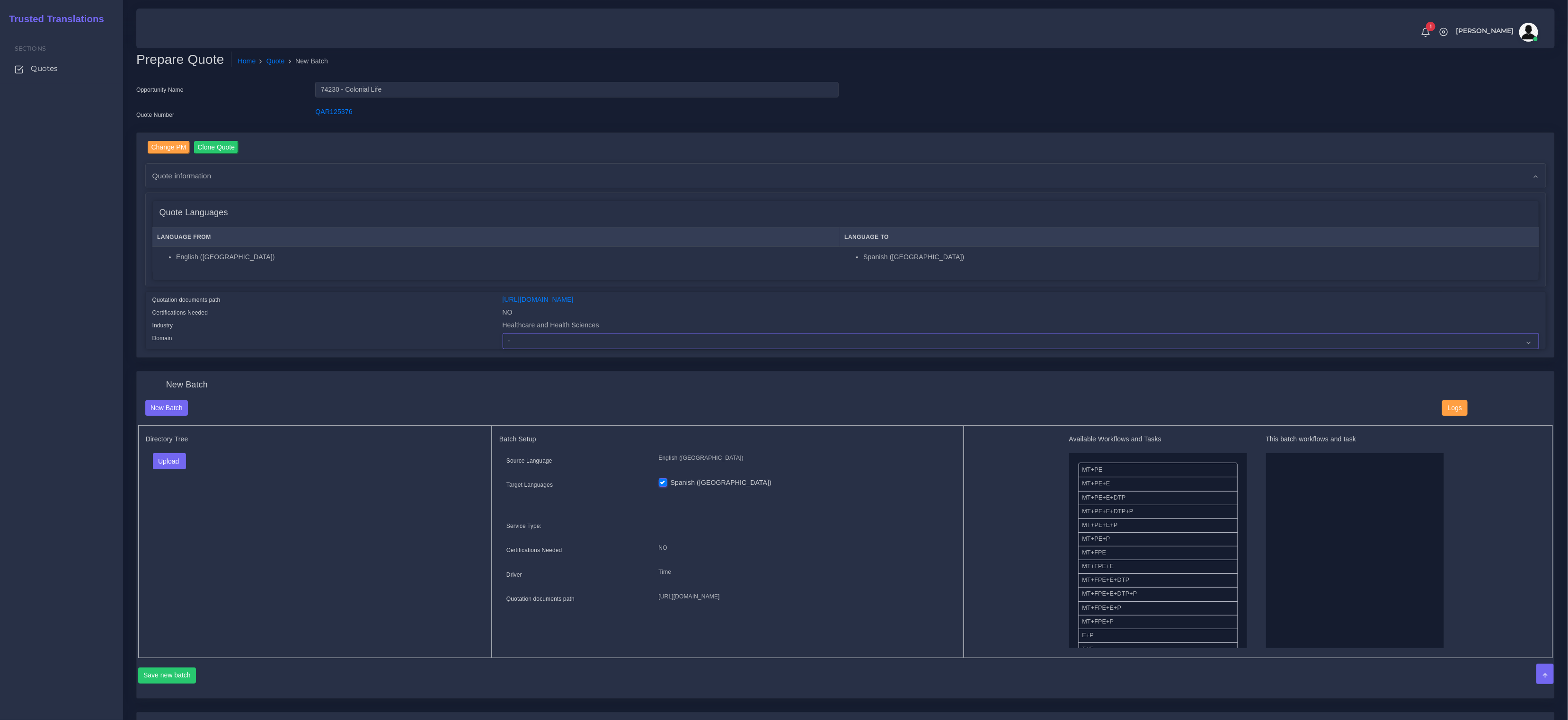
click at [592, 346] on select "- Advertising and Media Agriculture, Forestry and Fishing Architecture, Buildin…" at bounding box center [1021, 341] width 1037 height 16
click at [503, 333] on select "- Advertising and Media Agriculture, Forestry and Fishing Architecture, Buildin…" at bounding box center [1021, 341] width 1037 height 16
click at [614, 346] on select "- Advertising and Media Agriculture, Forestry and Fishing Architecture, Buildin…" at bounding box center [1021, 341] width 1037 height 16
select select "Healthcare and Health Sciences"
click at [503, 333] on select "- Advertising and Media Agriculture, Forestry and Fishing Architecture, Buildin…" at bounding box center [1021, 341] width 1037 height 16
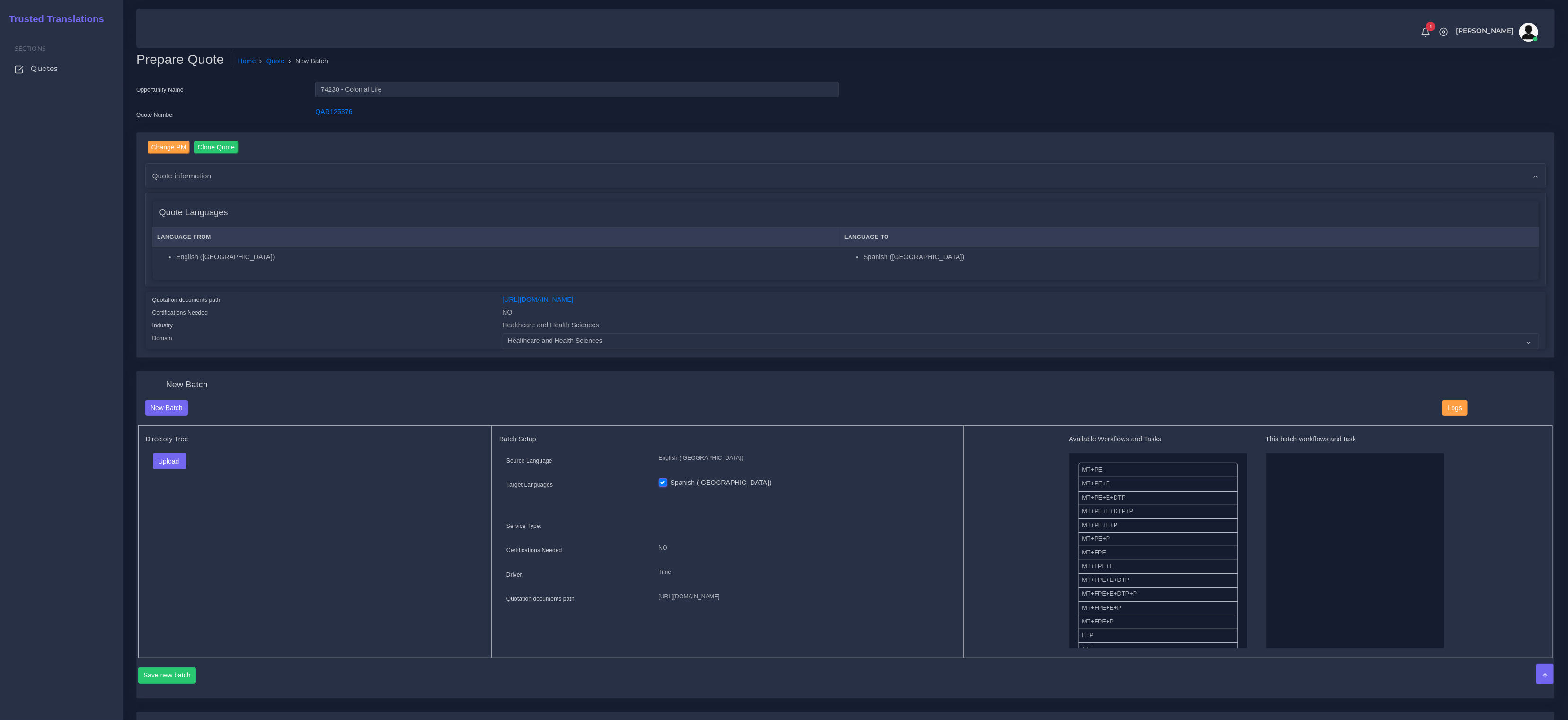
drag, startPoint x: 264, startPoint y: 444, endPoint x: 286, endPoint y: 439, distance: 22.6
click at [277, 439] on div "Directory Tree Upload Folder Files un/check all" at bounding box center [315, 542] width 354 height 233
click at [177, 466] on button "Upload" at bounding box center [169, 461] width 34 height 16
click at [173, 495] on label "Files" at bounding box center [186, 497] width 66 height 12
drag, startPoint x: 1091, startPoint y: 525, endPoint x: 1316, endPoint y: 521, distance: 225.0
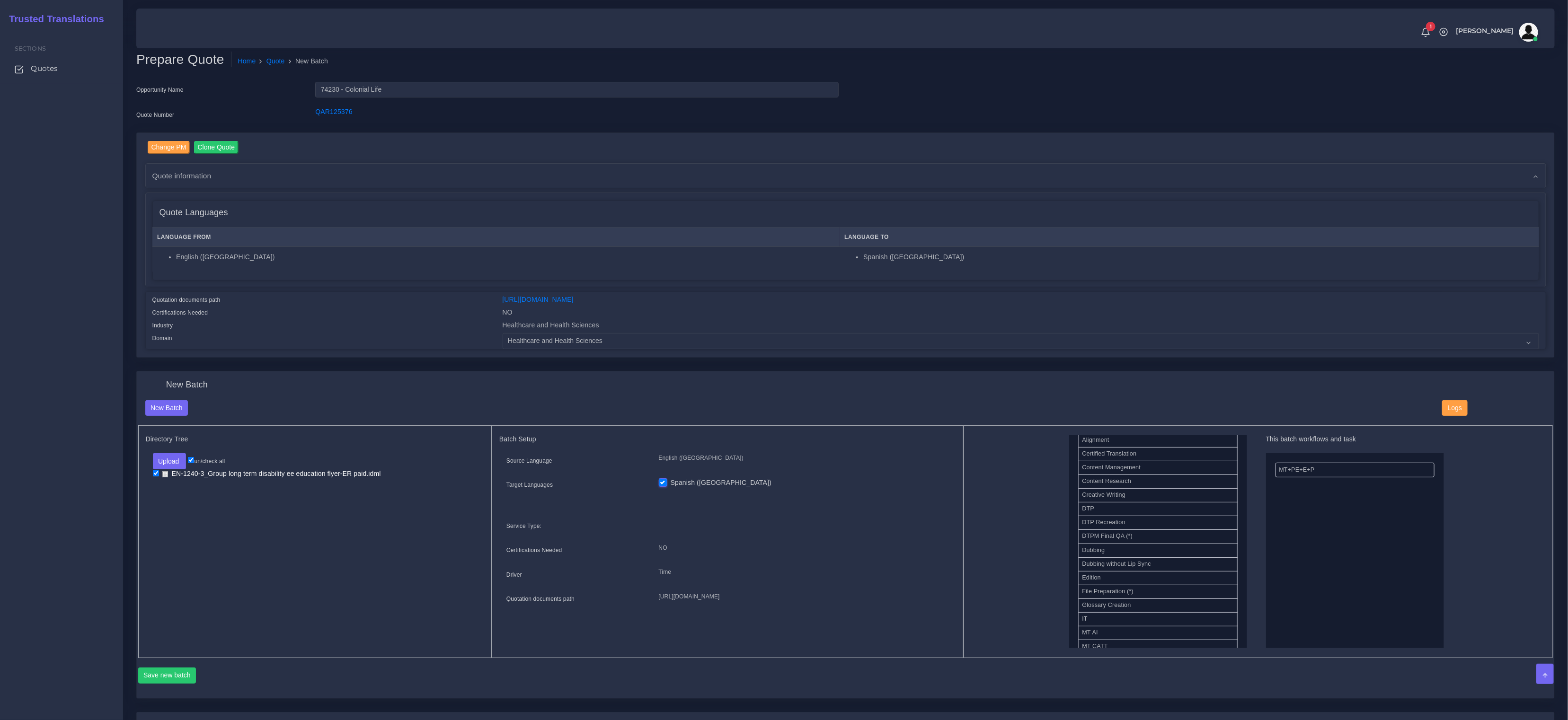
scroll to position [278, 0]
drag, startPoint x: 1089, startPoint y: 502, endPoint x: 1356, endPoint y: 520, distance: 267.6
click at [175, 670] on button "Save new batch" at bounding box center [167, 676] width 58 height 16
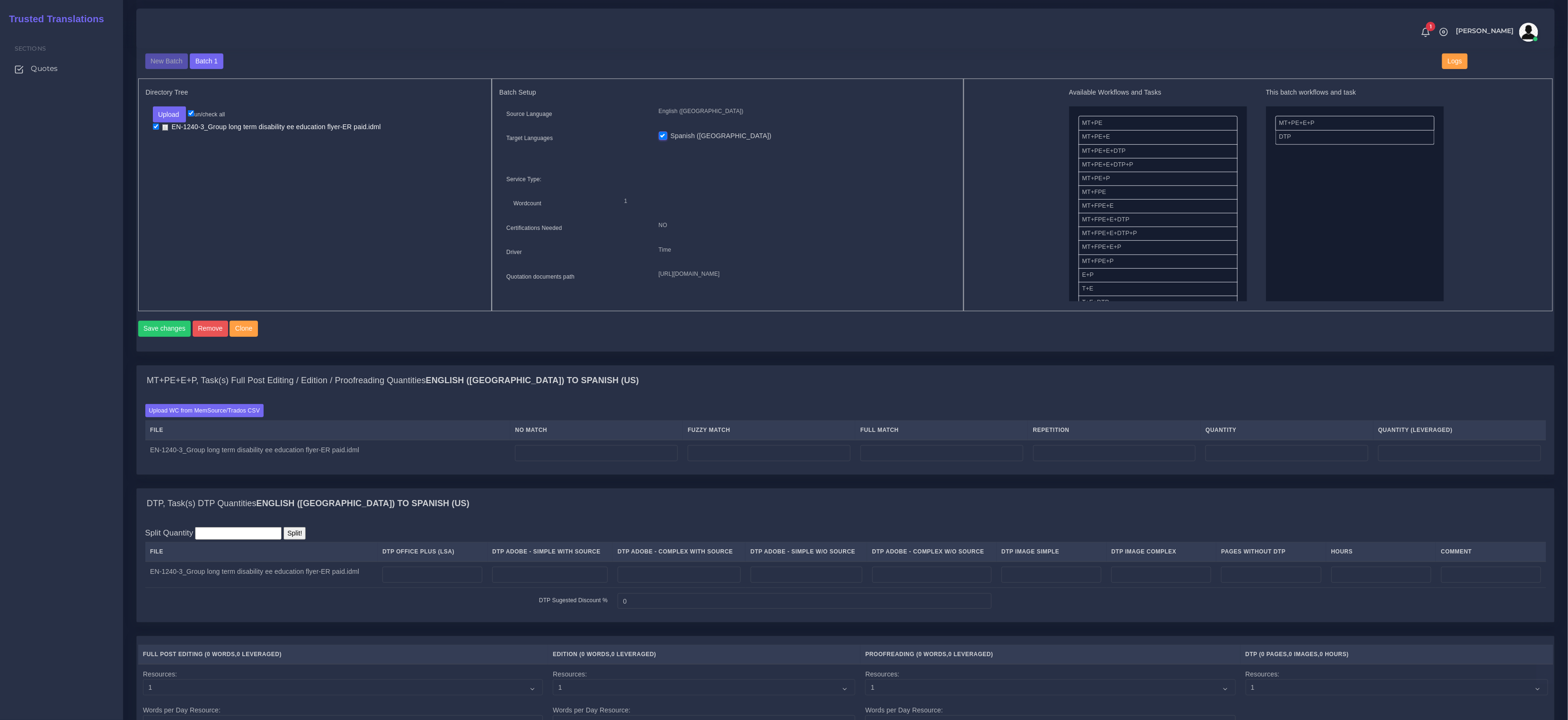
scroll to position [432, 0]
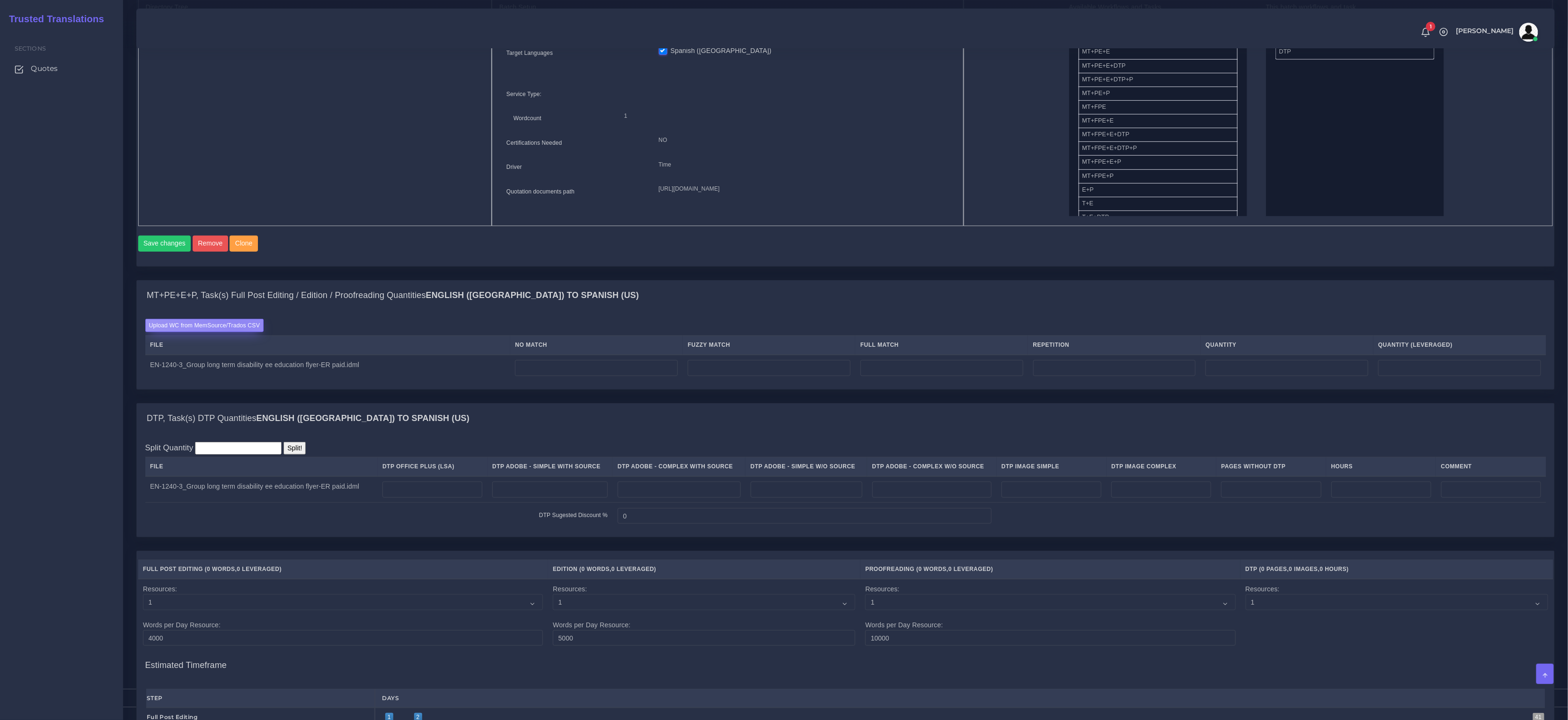
click at [236, 332] on label "Upload WC from MemSource/Trados CSV" at bounding box center [205, 325] width 119 height 13
click at [0, 0] on input "Upload WC from MemSource/Trados CSV" at bounding box center [0, 0] width 0 height 0
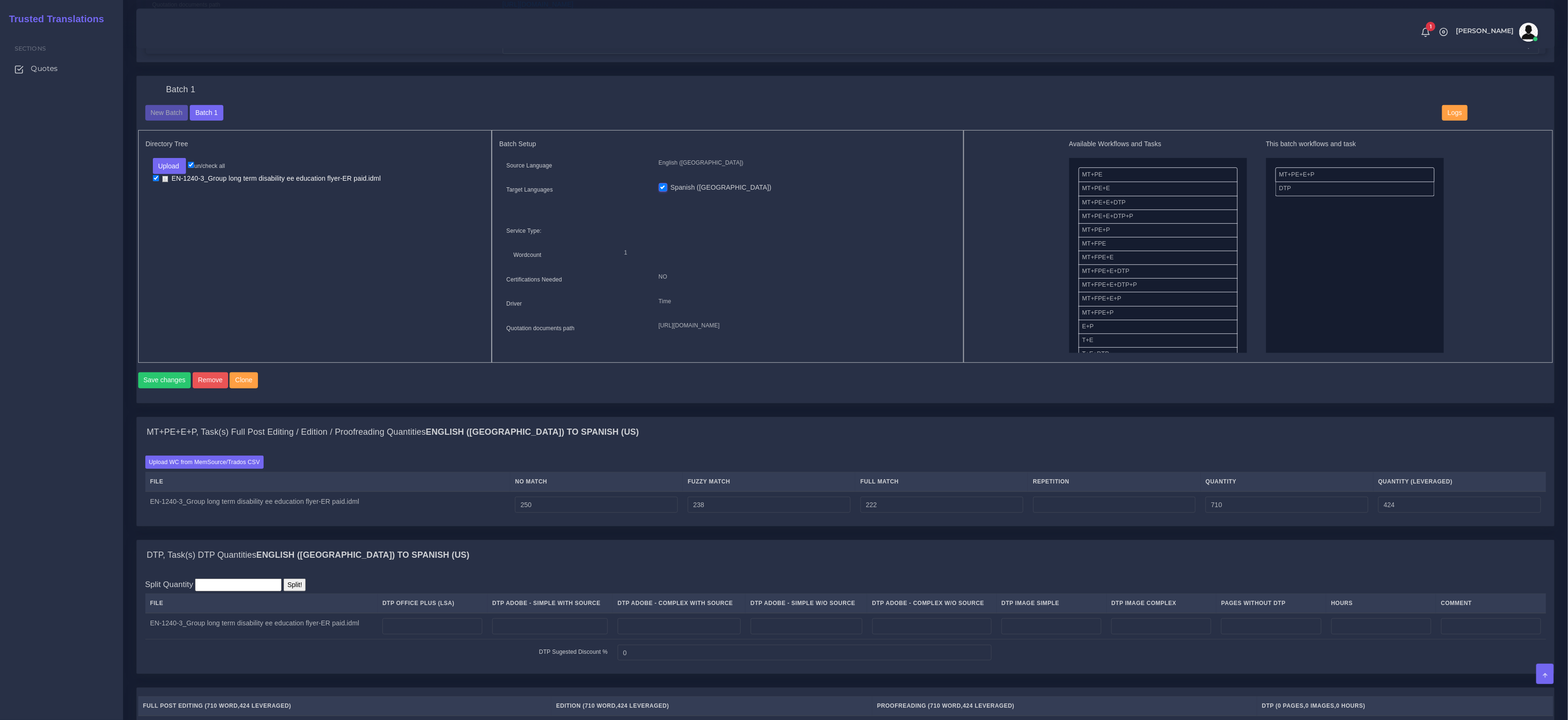
scroll to position [324, 0]
click at [649, 632] on input "number" at bounding box center [679, 625] width 123 height 16
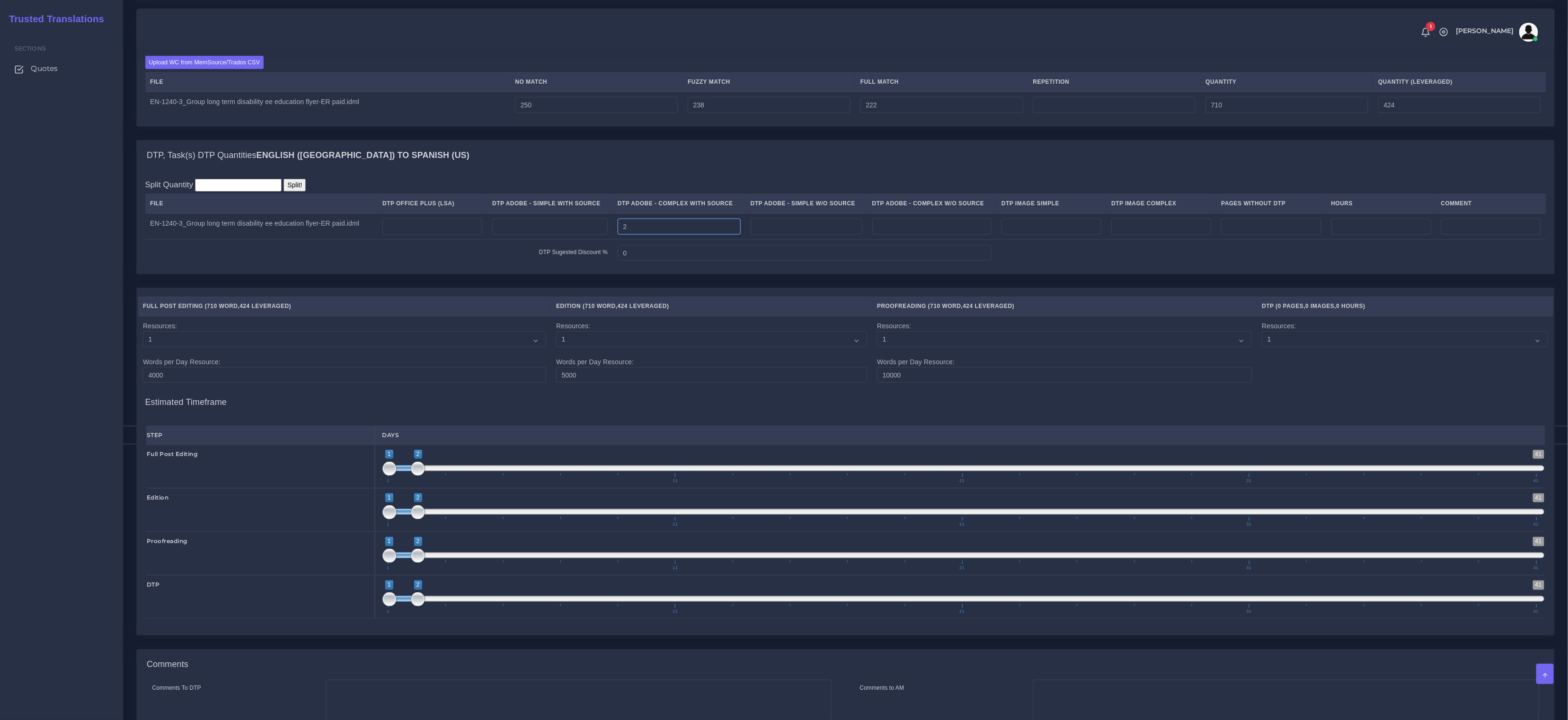
scroll to position [866, 0]
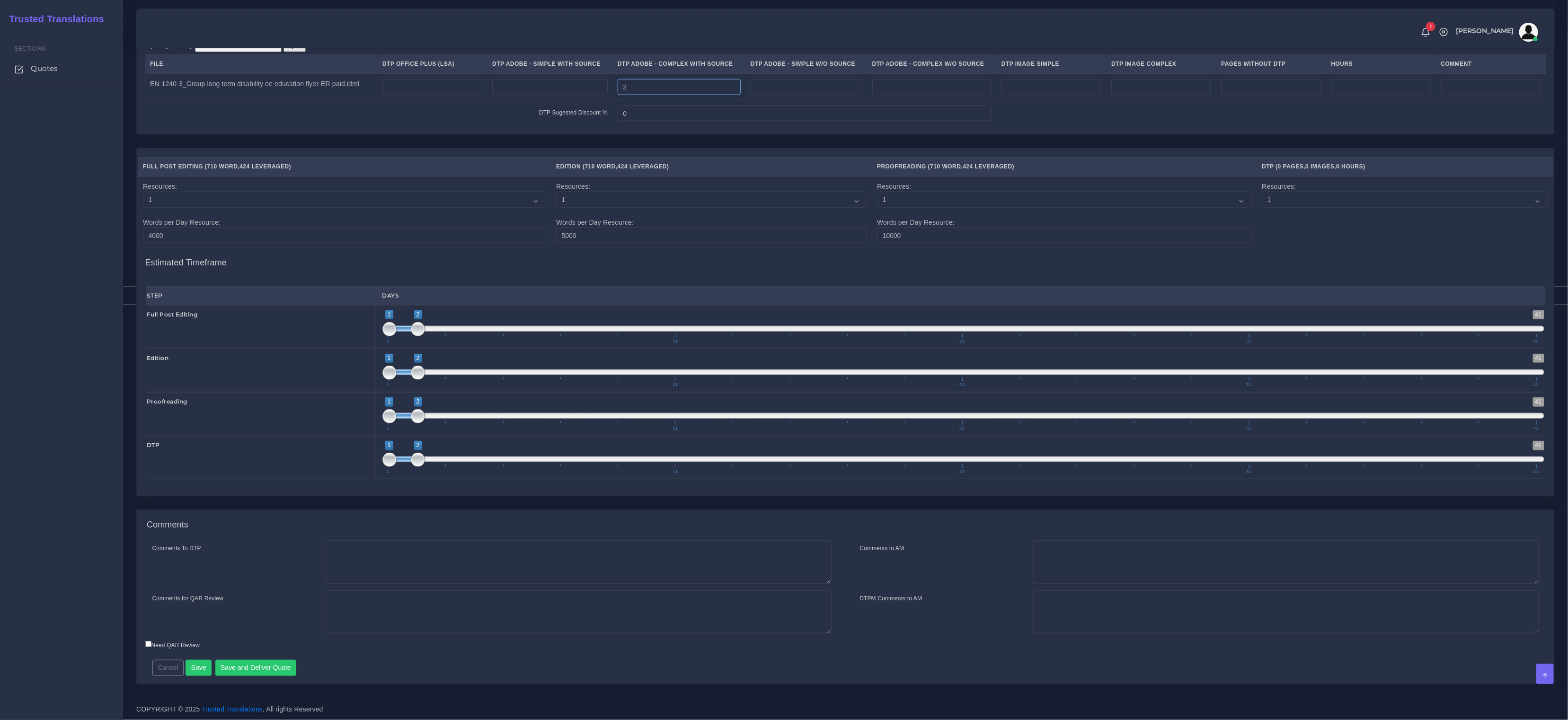
type input "2"
click at [383, 597] on textarea "Comments for QAR Review" at bounding box center [578, 612] width 506 height 44
click at [383, 562] on textarea "Comments To DTP" at bounding box center [578, 562] width 506 height 44
paste textarea "Same usual LSA - Colonial Life Instructions."
type textarea "Same usual LSA - Colonial Life Instructions."
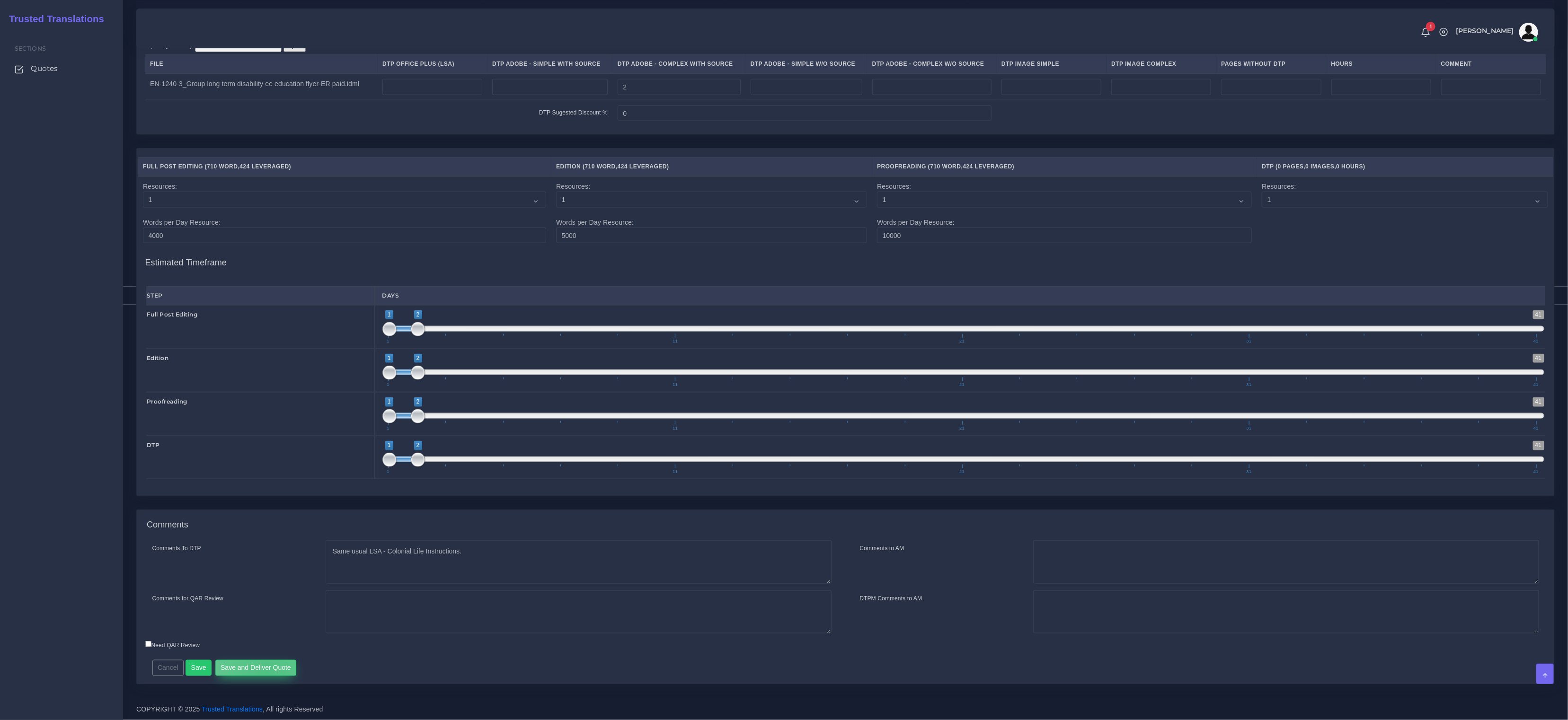
click at [265, 672] on button "Save and Deliver Quote" at bounding box center [256, 668] width 82 height 16
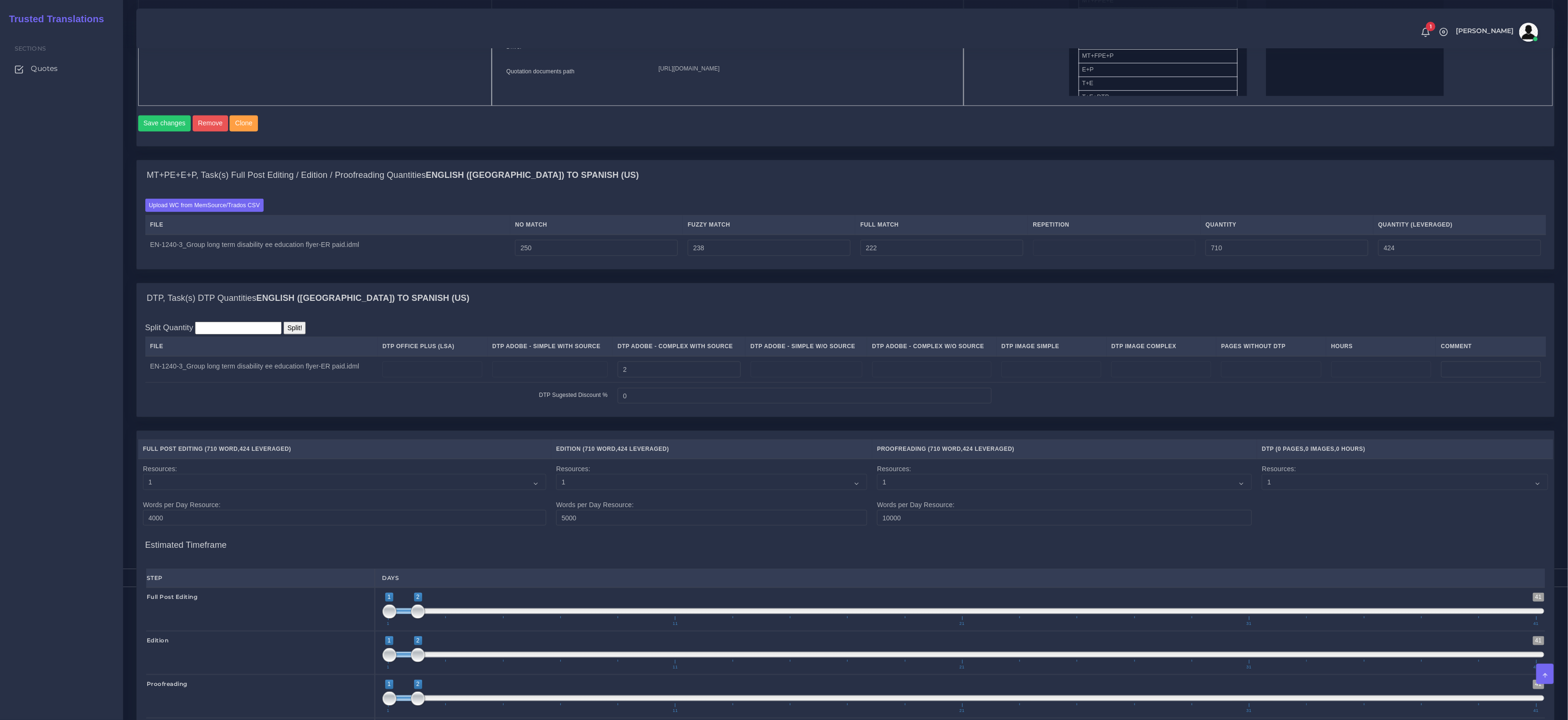
scroll to position [547, 0]
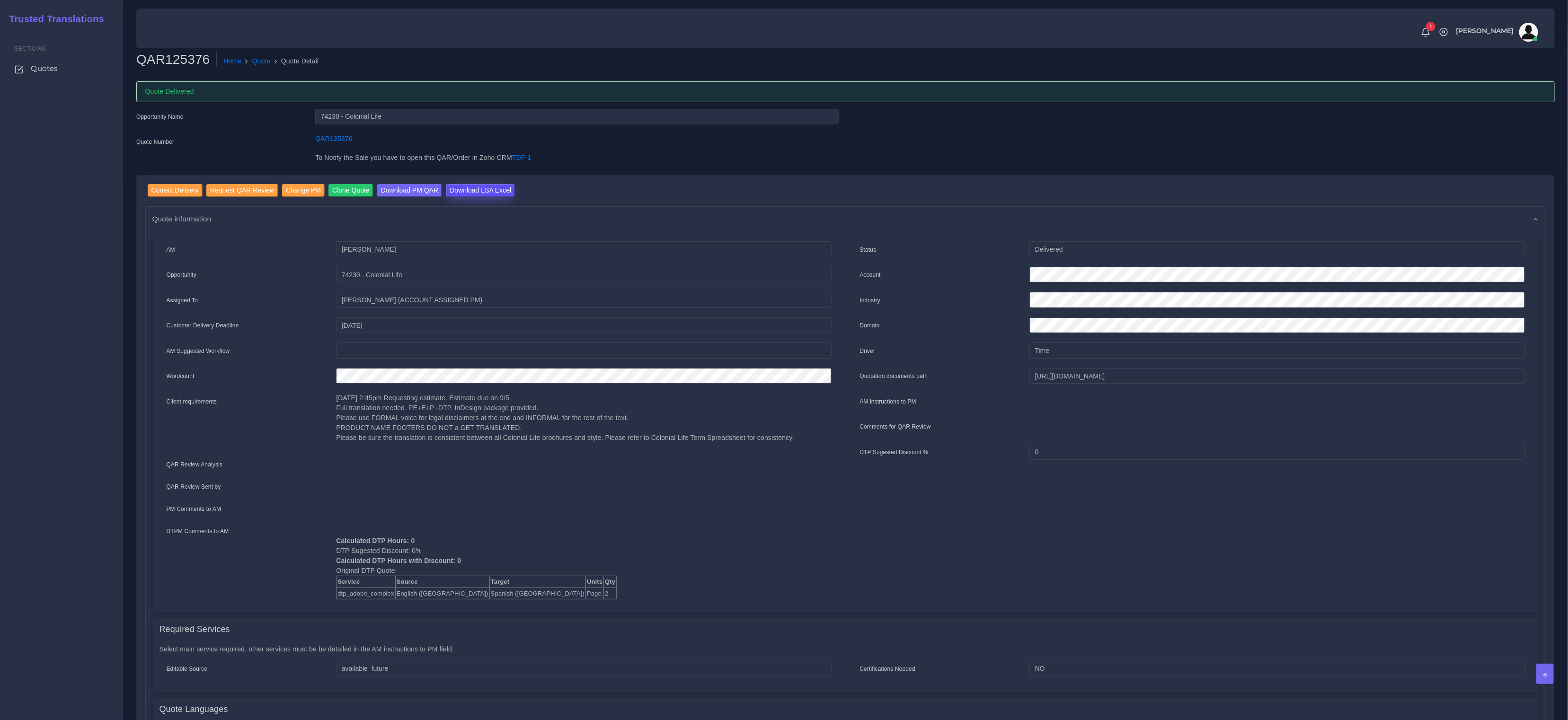
click at [481, 192] on input "Download LSA Excel" at bounding box center [480, 190] width 69 height 13
click at [267, 63] on link "Quote" at bounding box center [262, 61] width 18 height 10
